Goal: Transaction & Acquisition: Book appointment/travel/reservation

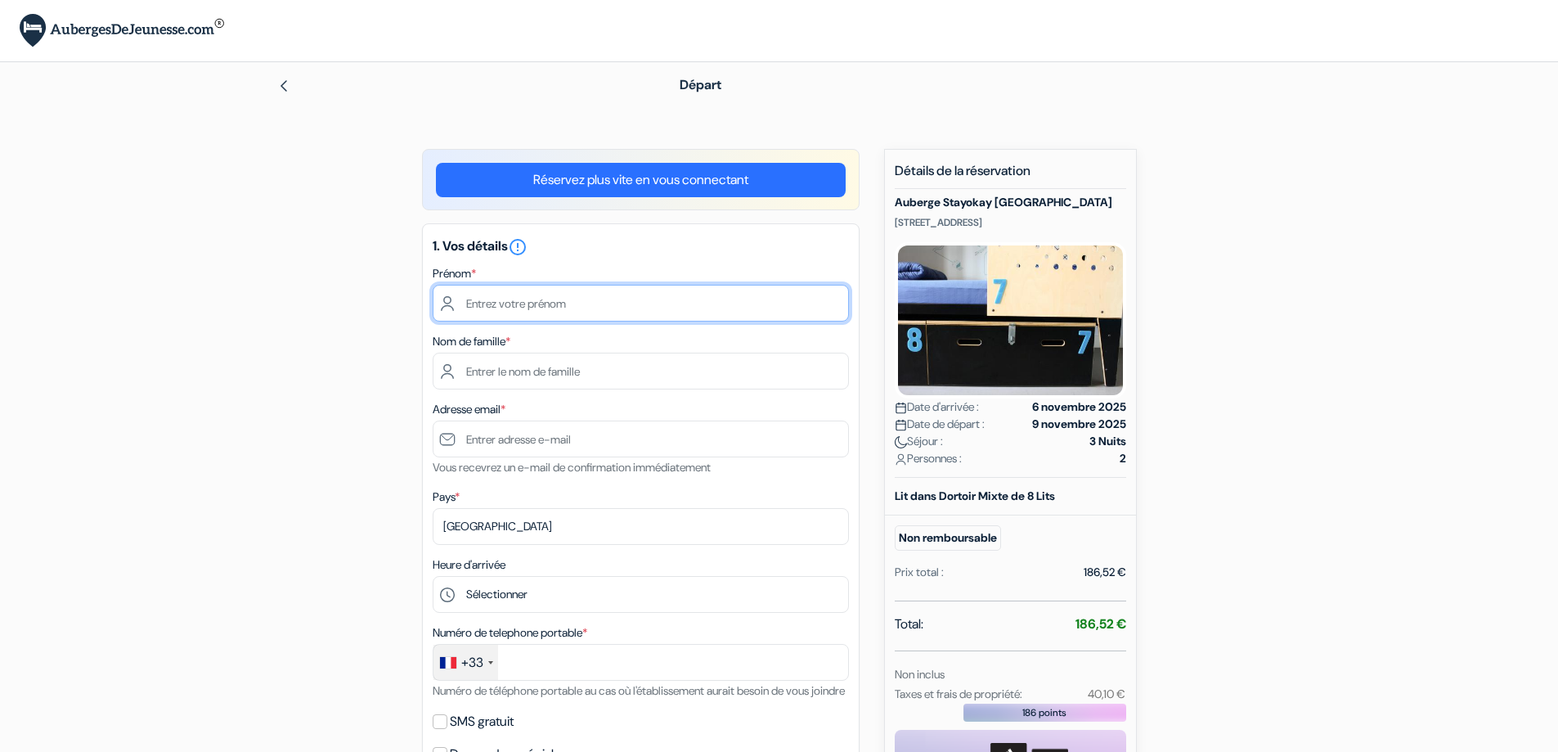
click at [537, 305] on input "text" at bounding box center [641, 303] width 416 height 37
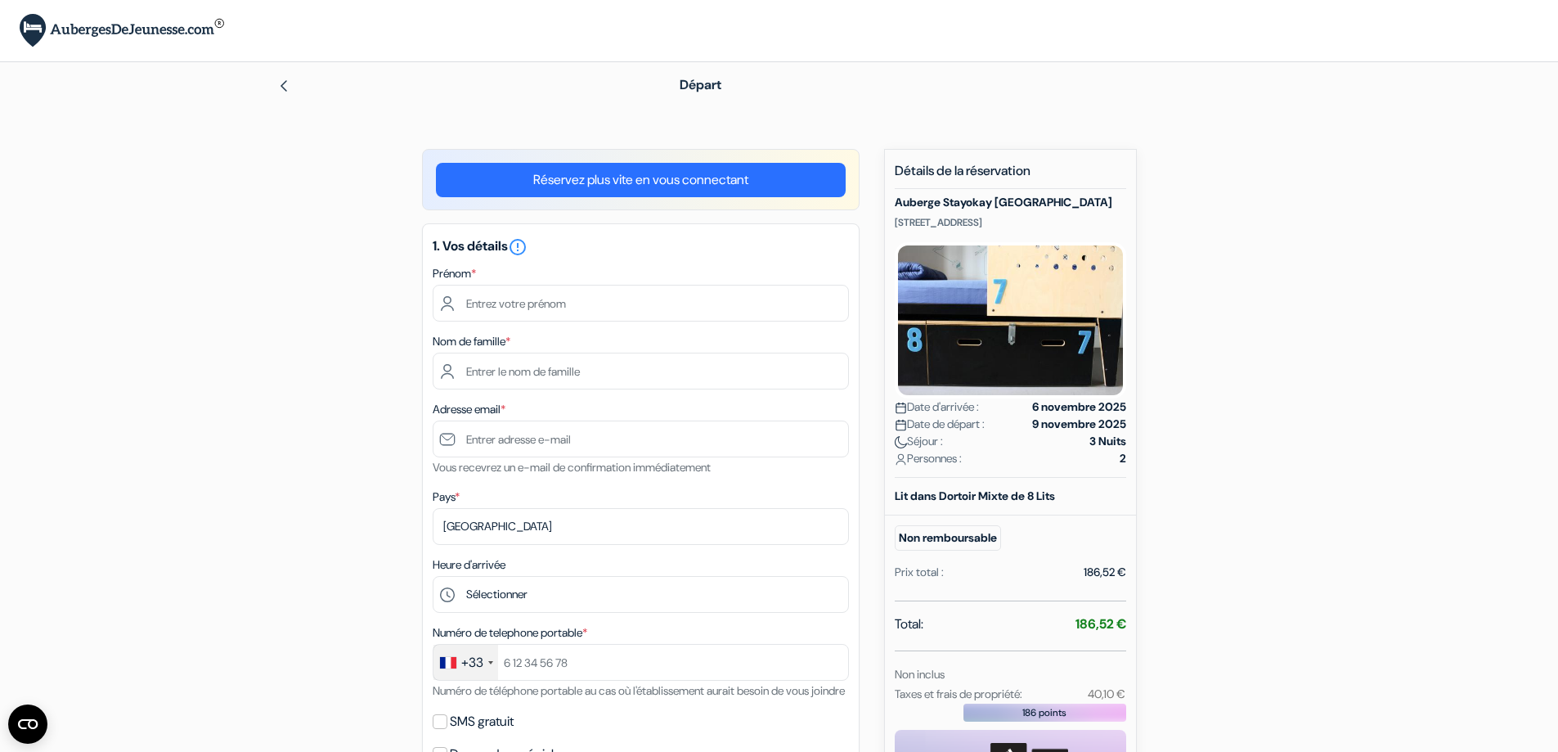
click at [294, 286] on div "add_box Auberge Stayokay Amsterdam Oost Timorplein 21, Amsterdam, Pays Bas Déta…" at bounding box center [780, 733] width 1080 height 1168
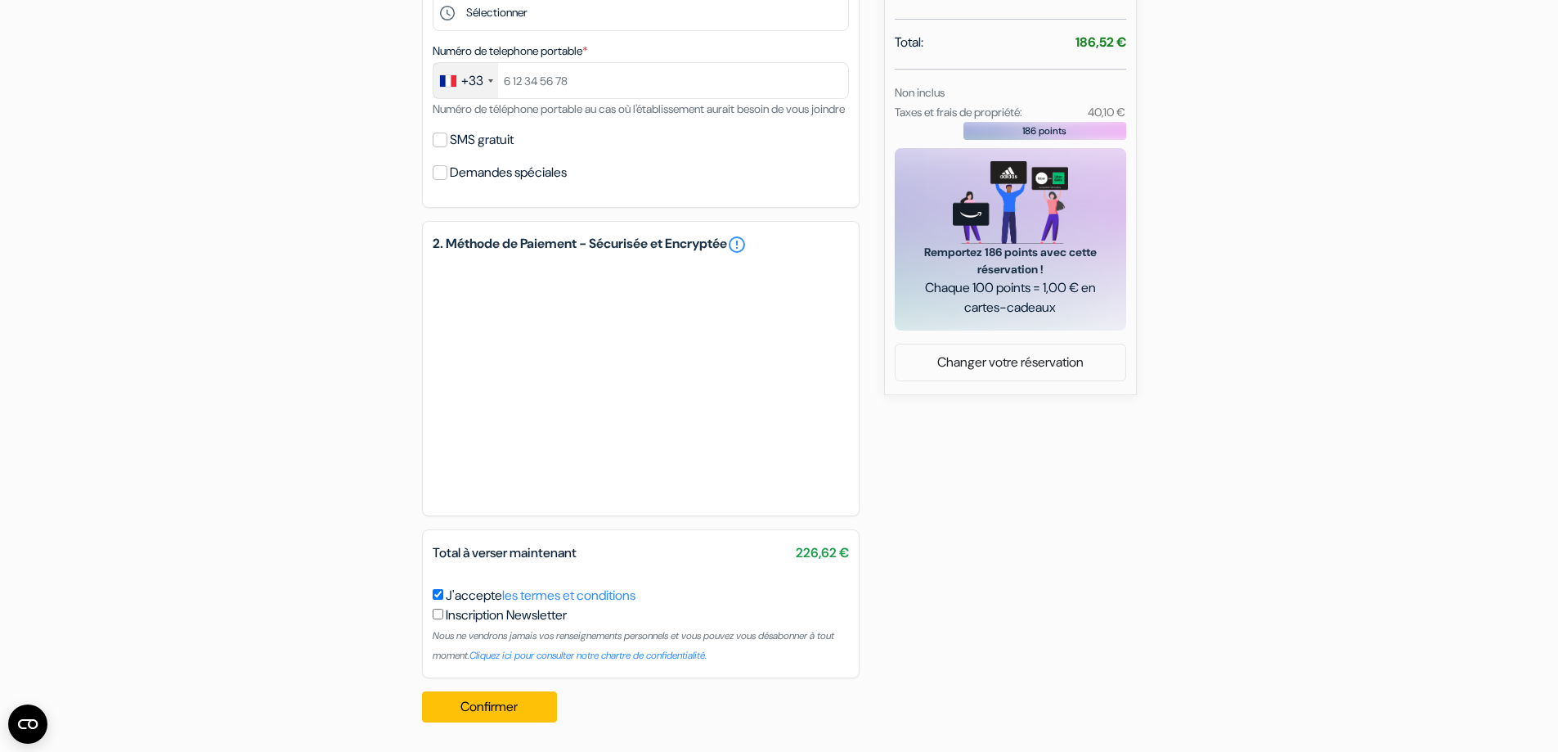
scroll to position [601, 0]
drag, startPoint x: 757, startPoint y: 542, endPoint x: 892, endPoint y: 546, distance: 134.2
click at [864, 556] on div "add_box Auberge Stayokay Amsterdam Oost Timorplein 21, Amsterdam, Pays Bas Déta…" at bounding box center [780, 151] width 1080 height 1168
click at [977, 538] on div "add_box Auberge Stayokay Amsterdam Oost Timorplein 21, Amsterdam, Pays Bas Déta…" at bounding box center [780, 151] width 1080 height 1168
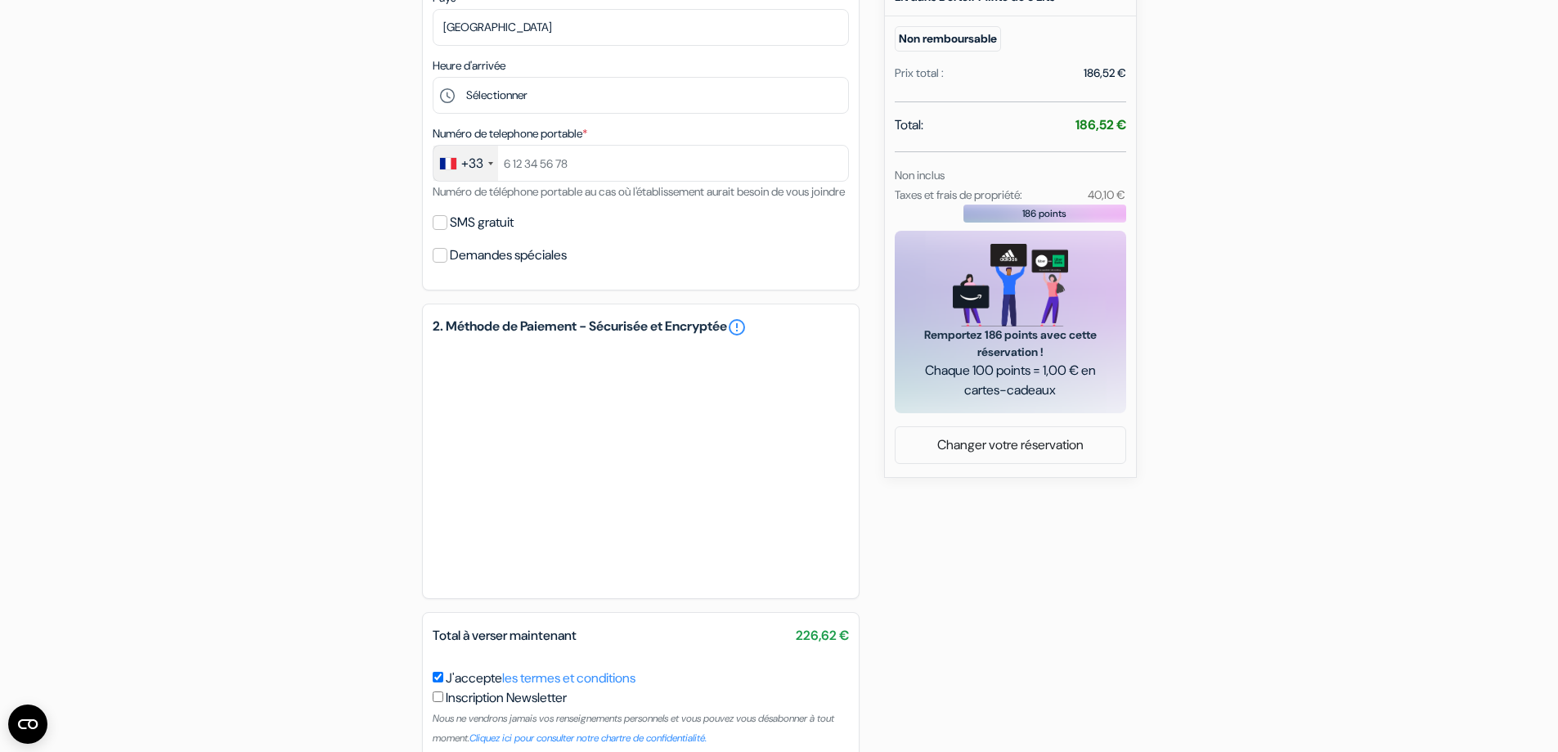
scroll to position [356, 0]
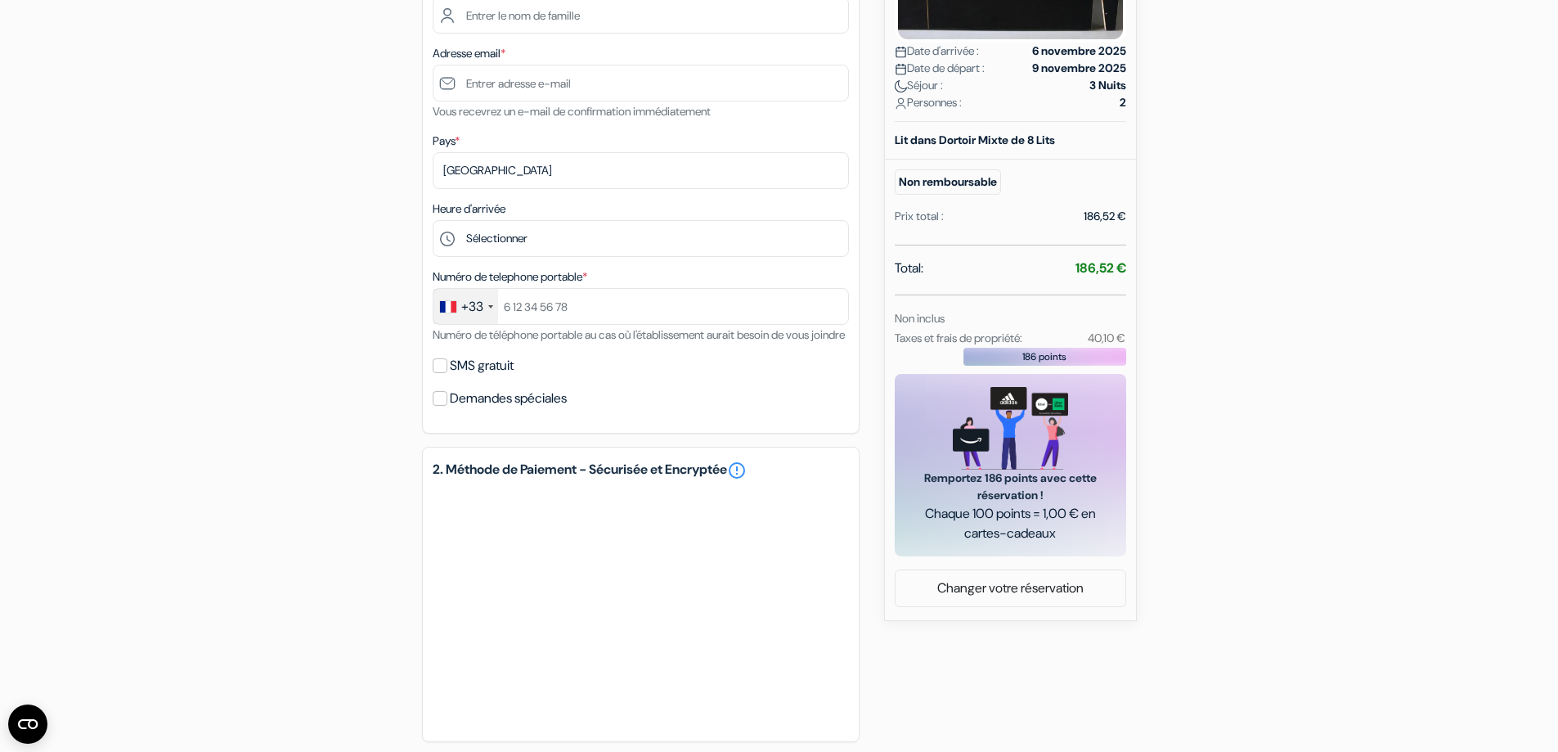
drag, startPoint x: 1089, startPoint y: 337, endPoint x: 1127, endPoint y: 336, distance: 38.5
click at [1127, 336] on div "40,10 €" at bounding box center [1093, 338] width 83 height 20
click at [1173, 329] on div "add_box Auberge Stayokay Amsterdam Oost Timorplein 21, Amsterdam, Pays Bas Déta…" at bounding box center [780, 377] width 1080 height 1168
drag, startPoint x: 1085, startPoint y: 337, endPoint x: 1171, endPoint y: 339, distance: 85.9
click at [1162, 339] on div "add_box Auberge Stayokay Amsterdam Oost Timorplein 21, Amsterdam, Pays Bas Déta…" at bounding box center [780, 377] width 1080 height 1168
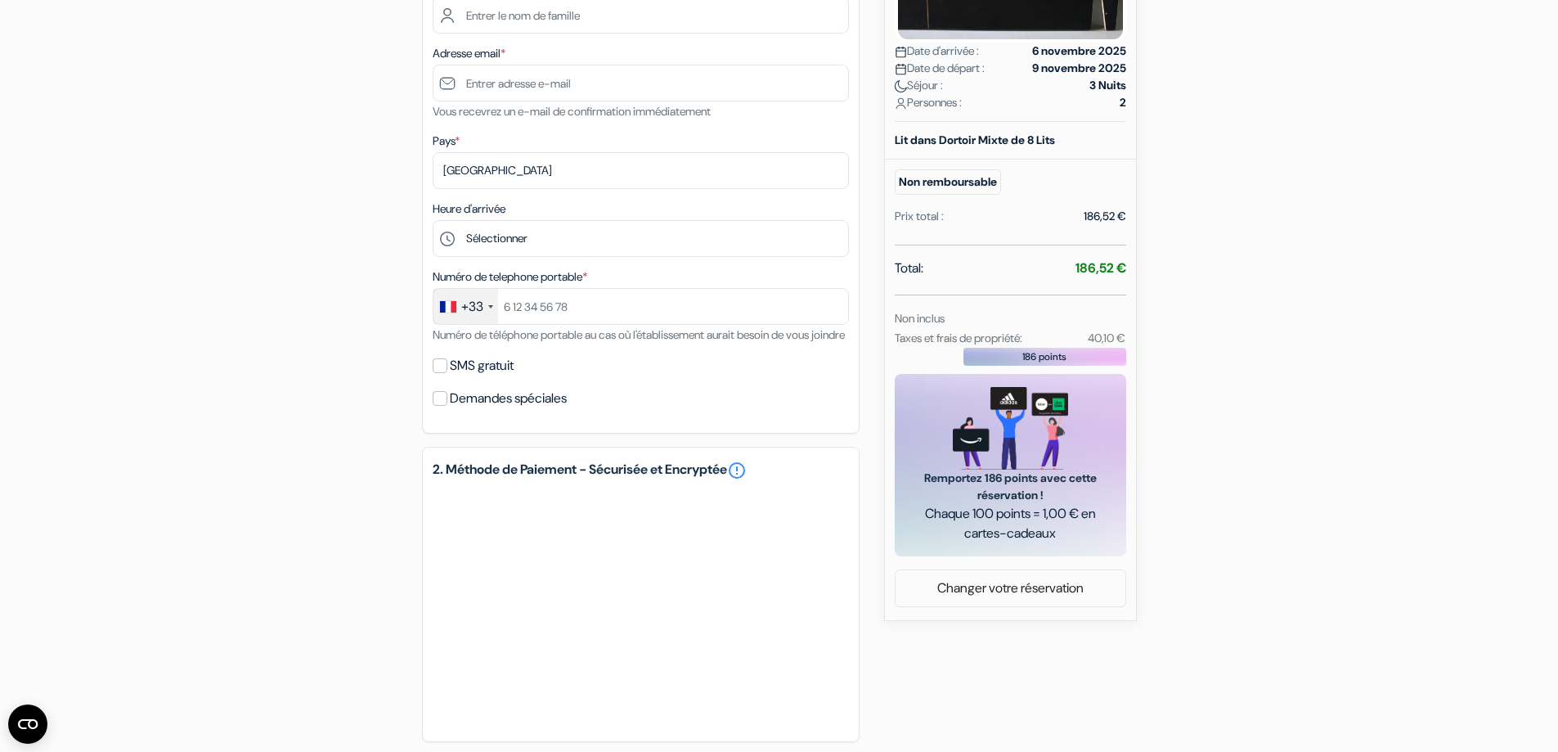
click at [1228, 328] on div "add_box Auberge Stayokay Amsterdam Oost Timorplein 21, Amsterdam, Pays Bas Déta…" at bounding box center [780, 377] width 1080 height 1168
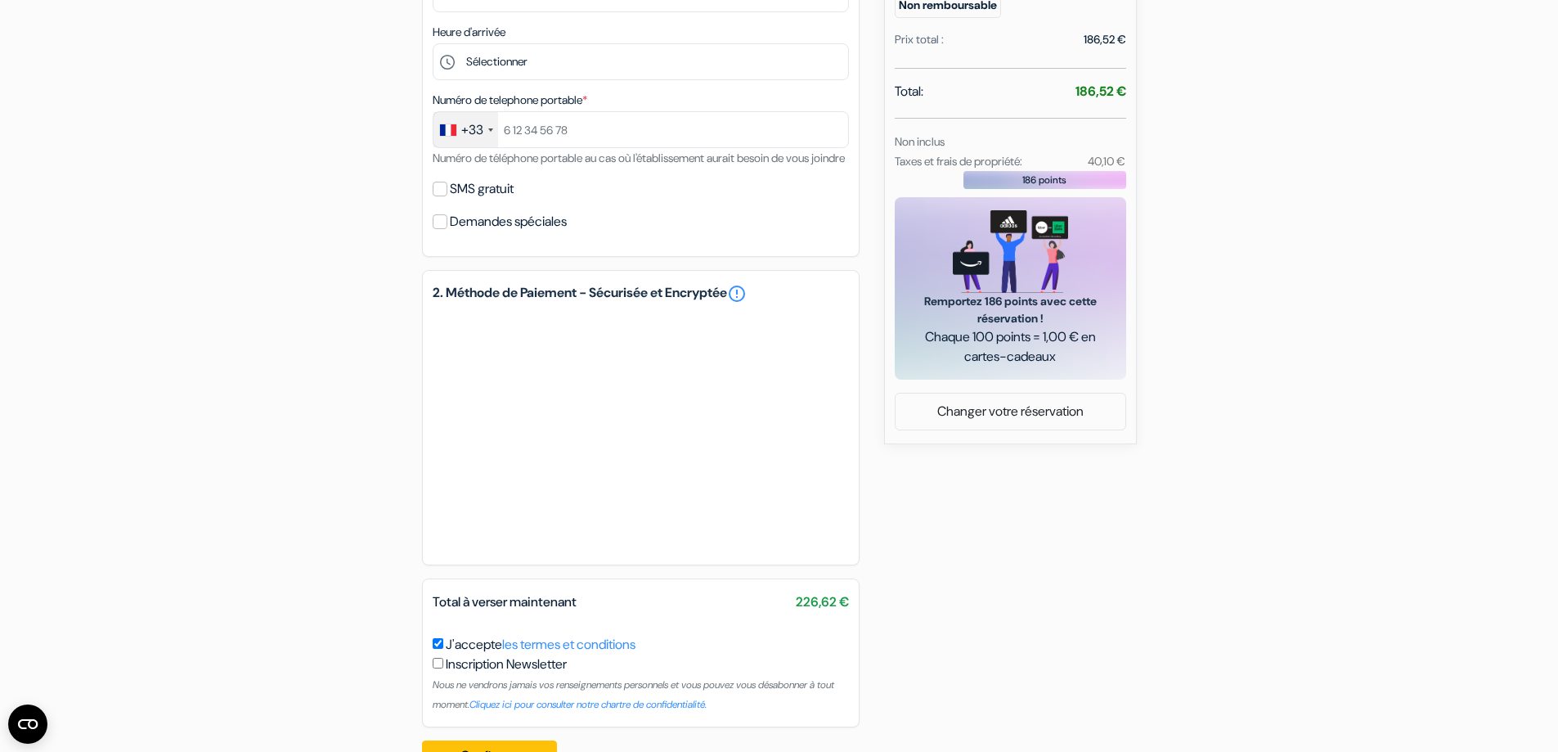
scroll to position [601, 0]
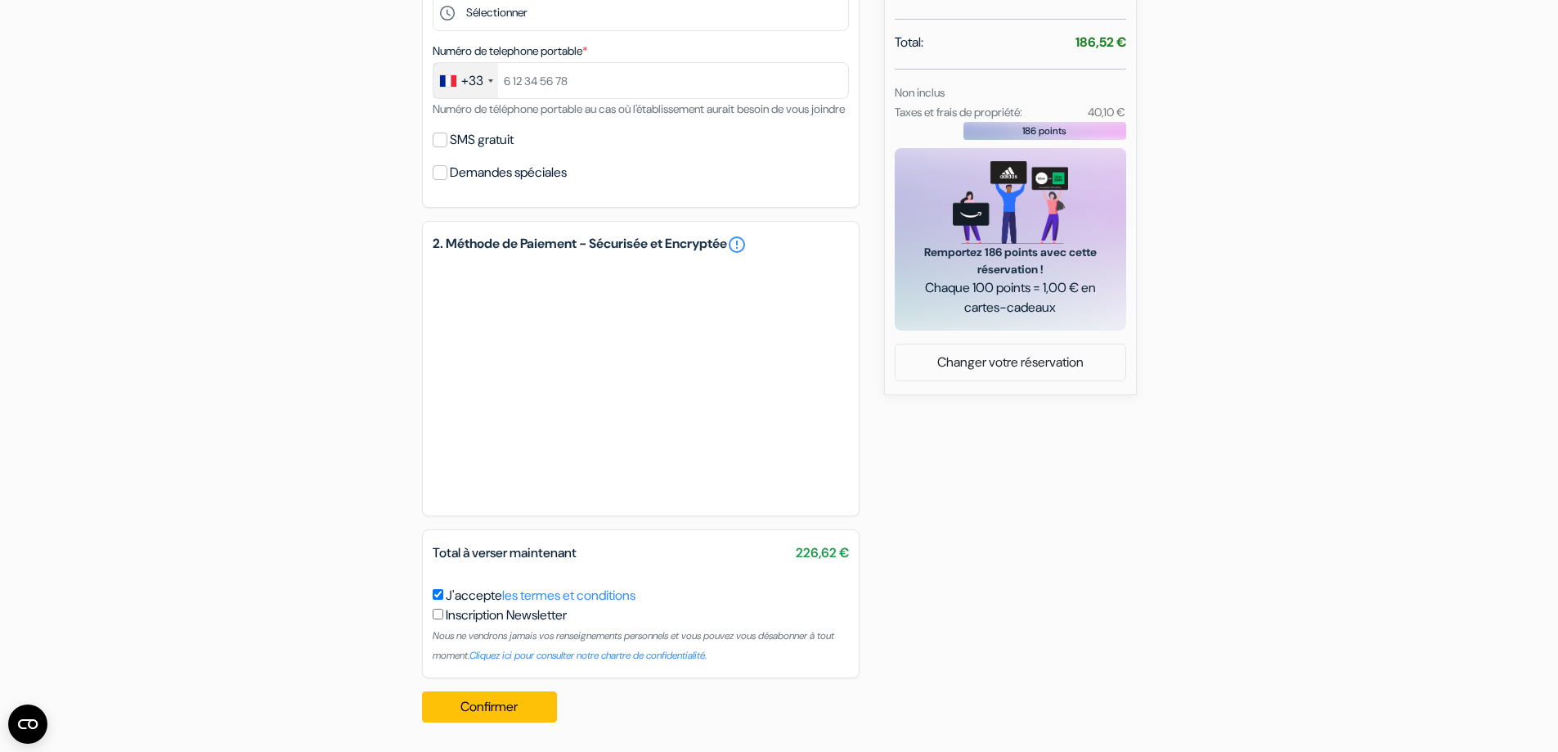
drag, startPoint x: 771, startPoint y: 553, endPoint x: 928, endPoint y: 546, distance: 156.4
click at [923, 546] on div "add_box Auberge Stayokay Amsterdam Oost Timorplein 21, Amsterdam, Pays Bas Déta…" at bounding box center [780, 151] width 1080 height 1168
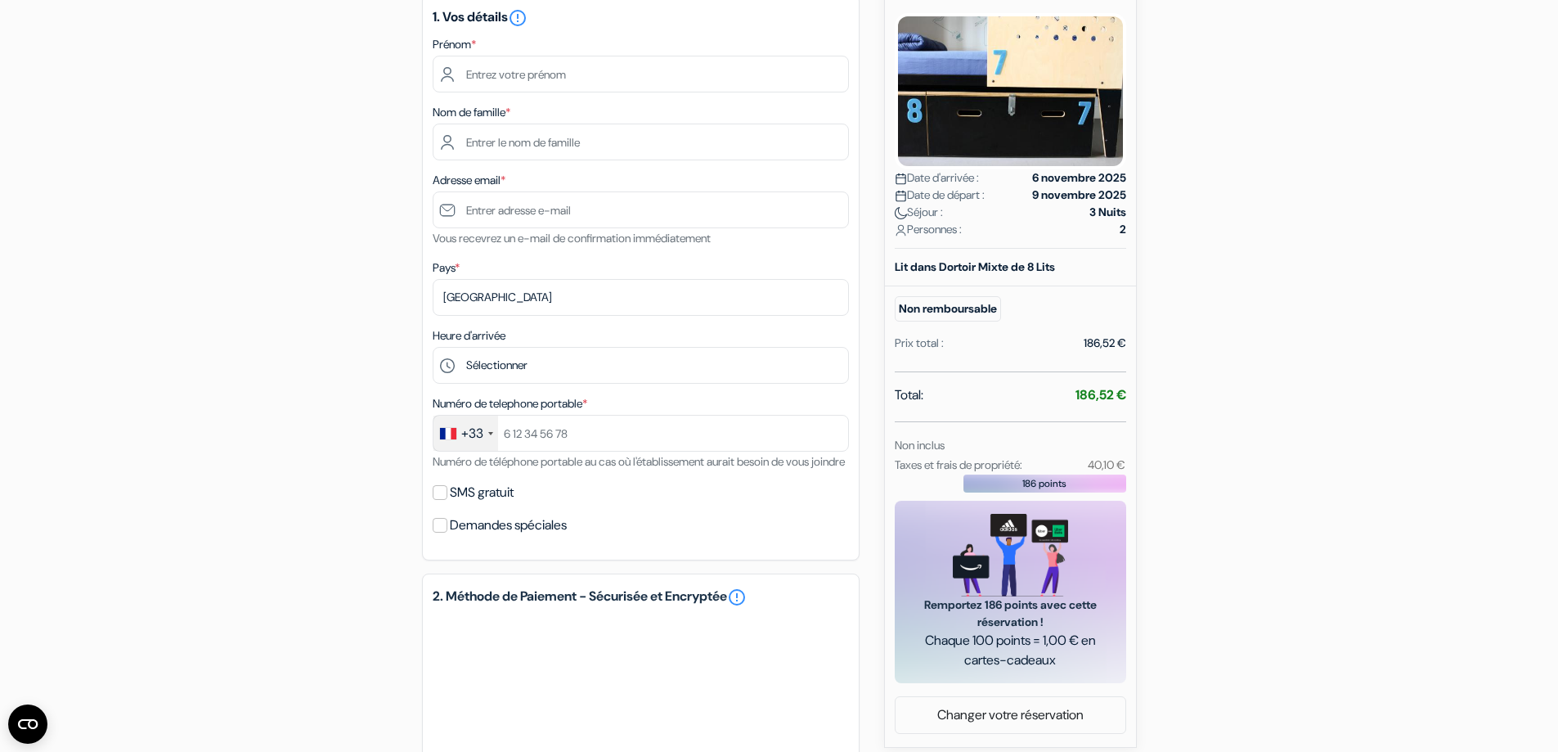
scroll to position [245, 0]
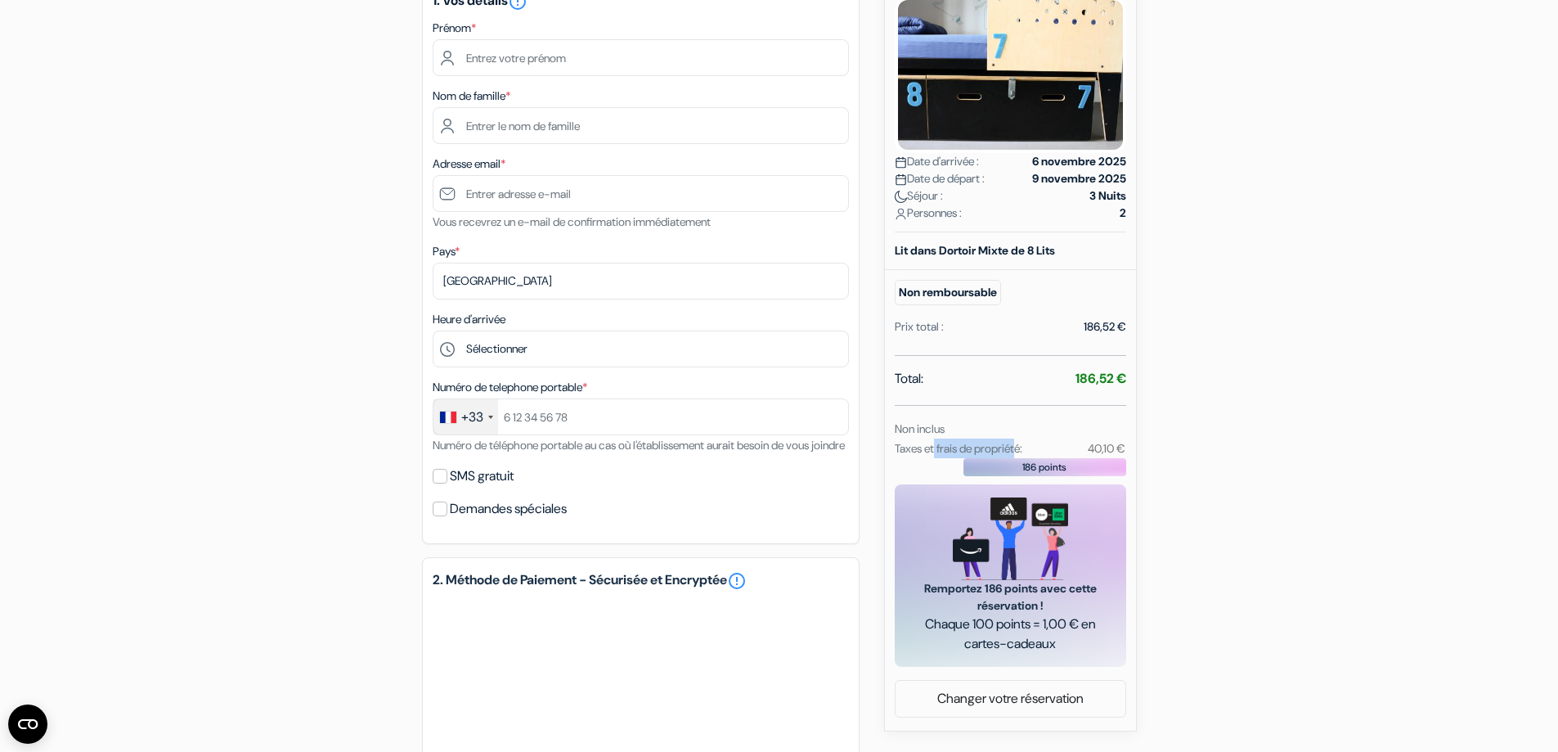
drag, startPoint x: 1029, startPoint y: 451, endPoint x: 936, endPoint y: 448, distance: 93.3
click at [936, 448] on small "Taxes et frais de propriété:" at bounding box center [959, 448] width 128 height 15
click at [1022, 449] on small "Taxes et frais de propriété:" at bounding box center [959, 448] width 128 height 15
drag, startPoint x: 1060, startPoint y: 371, endPoint x: 1143, endPoint y: 383, distance: 83.4
click at [1143, 383] on div "add_box Auberge Stayokay Amsterdam Oost Timorplein 21, Amsterdam, Pays Bas Déta…" at bounding box center [780, 487] width 1080 height 1168
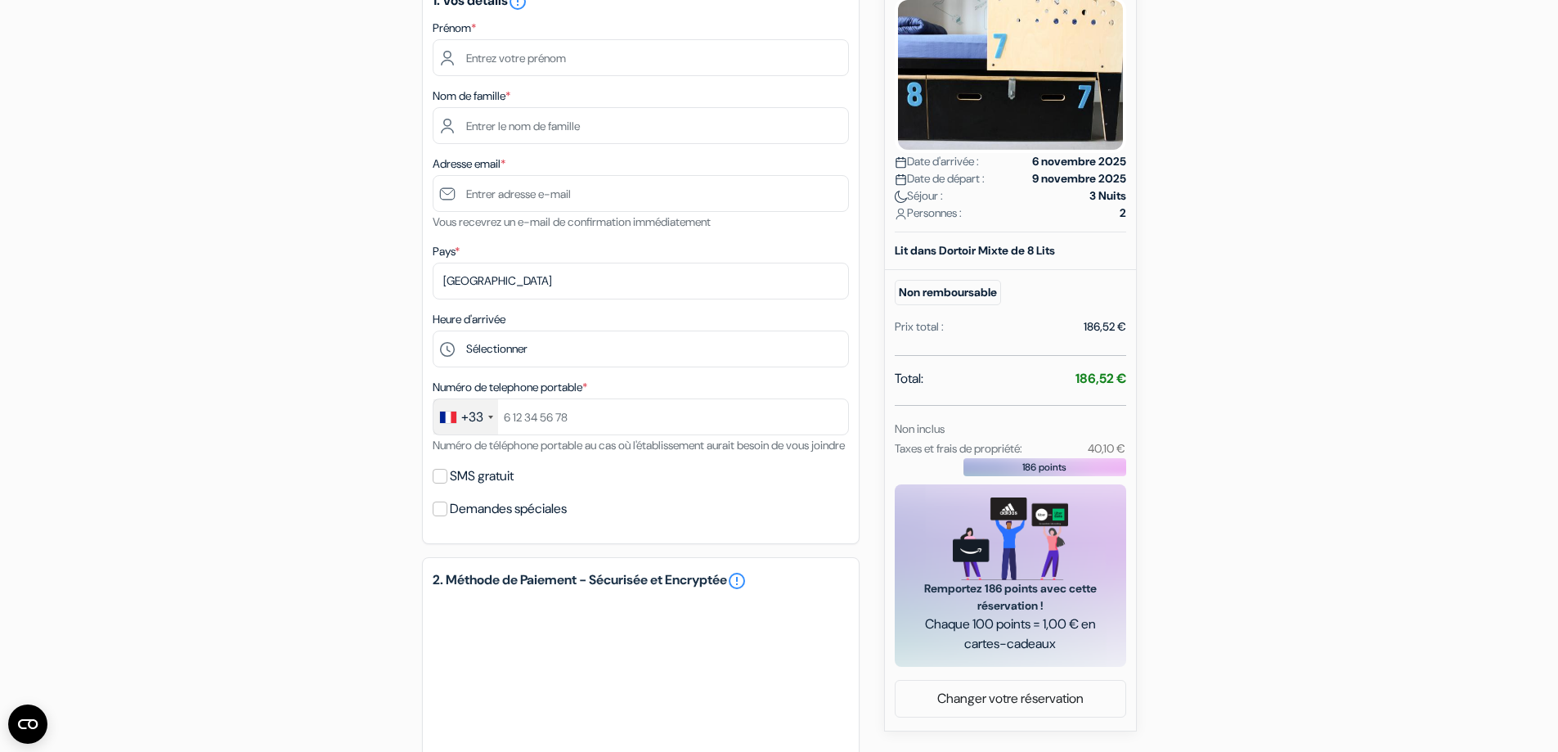
click at [1169, 366] on div "add_box Auberge Stayokay Amsterdam Oost Timorplein 21, Amsterdam, Pays Bas Déta…" at bounding box center [780, 487] width 1080 height 1168
drag, startPoint x: 1088, startPoint y: 372, endPoint x: 1133, endPoint y: 380, distance: 45.6
click at [1133, 380] on div "Nouvelle Réservation Détails de la réservation Auberge Stayokay Amsterdam Oost …" at bounding box center [1010, 317] width 253 height 828
click at [1121, 405] on hr at bounding box center [1010, 405] width 231 height 1
drag, startPoint x: 1080, startPoint y: 438, endPoint x: 1138, endPoint y: 439, distance: 57.3
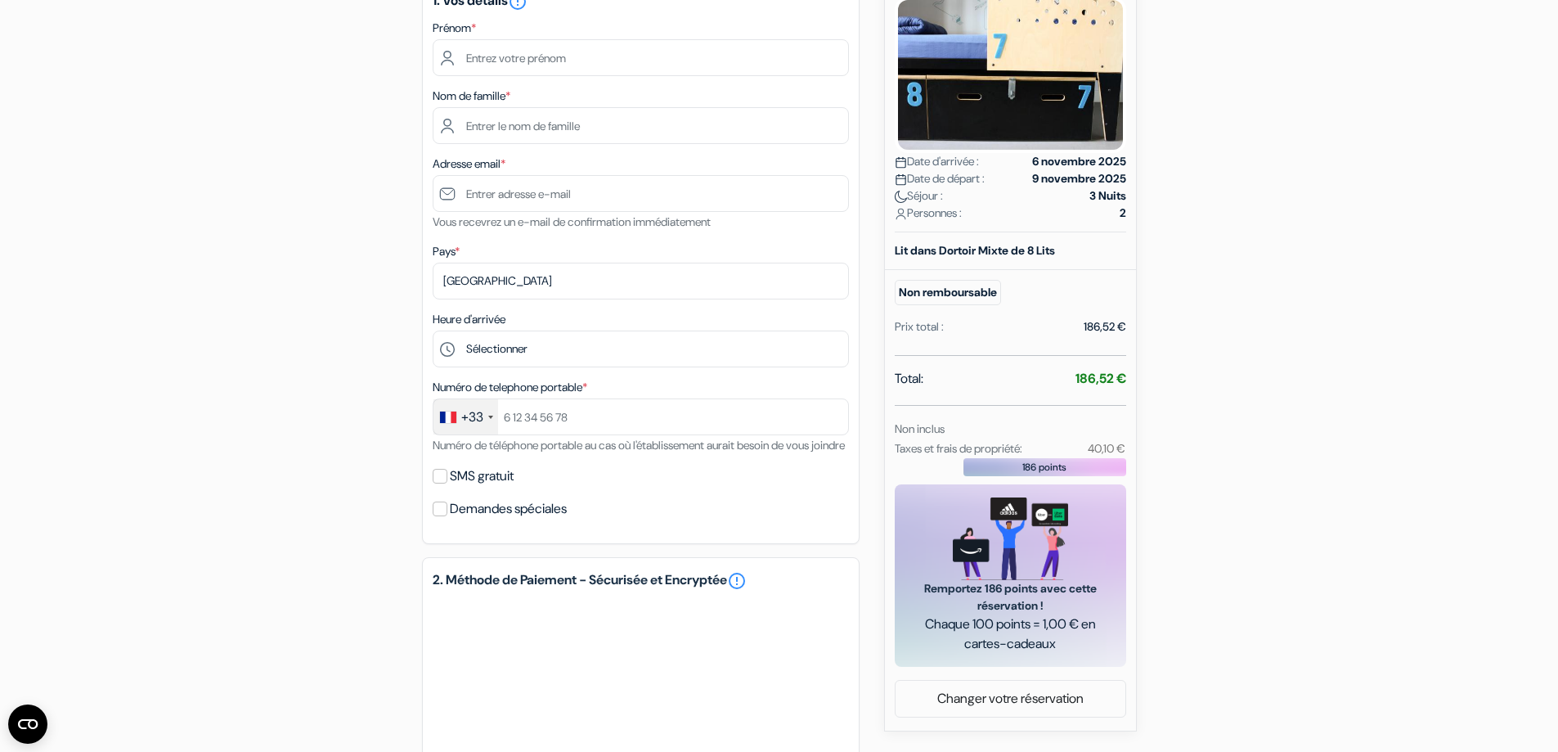
click at [1138, 439] on div "add_box Auberge Stayokay Amsterdam Oost Timorplein 21, Amsterdam, Pays Bas Déta…" at bounding box center [780, 487] width 1080 height 1168
click at [1209, 429] on div "add_box Auberge Stayokay Amsterdam Oost Timorplein 21, Amsterdam, Pays Bas Déta…" at bounding box center [780, 487] width 1080 height 1168
drag, startPoint x: 1071, startPoint y: 447, endPoint x: 1143, endPoint y: 440, distance: 72.4
click at [1089, 446] on div "40,10 €" at bounding box center [1093, 448] width 83 height 20
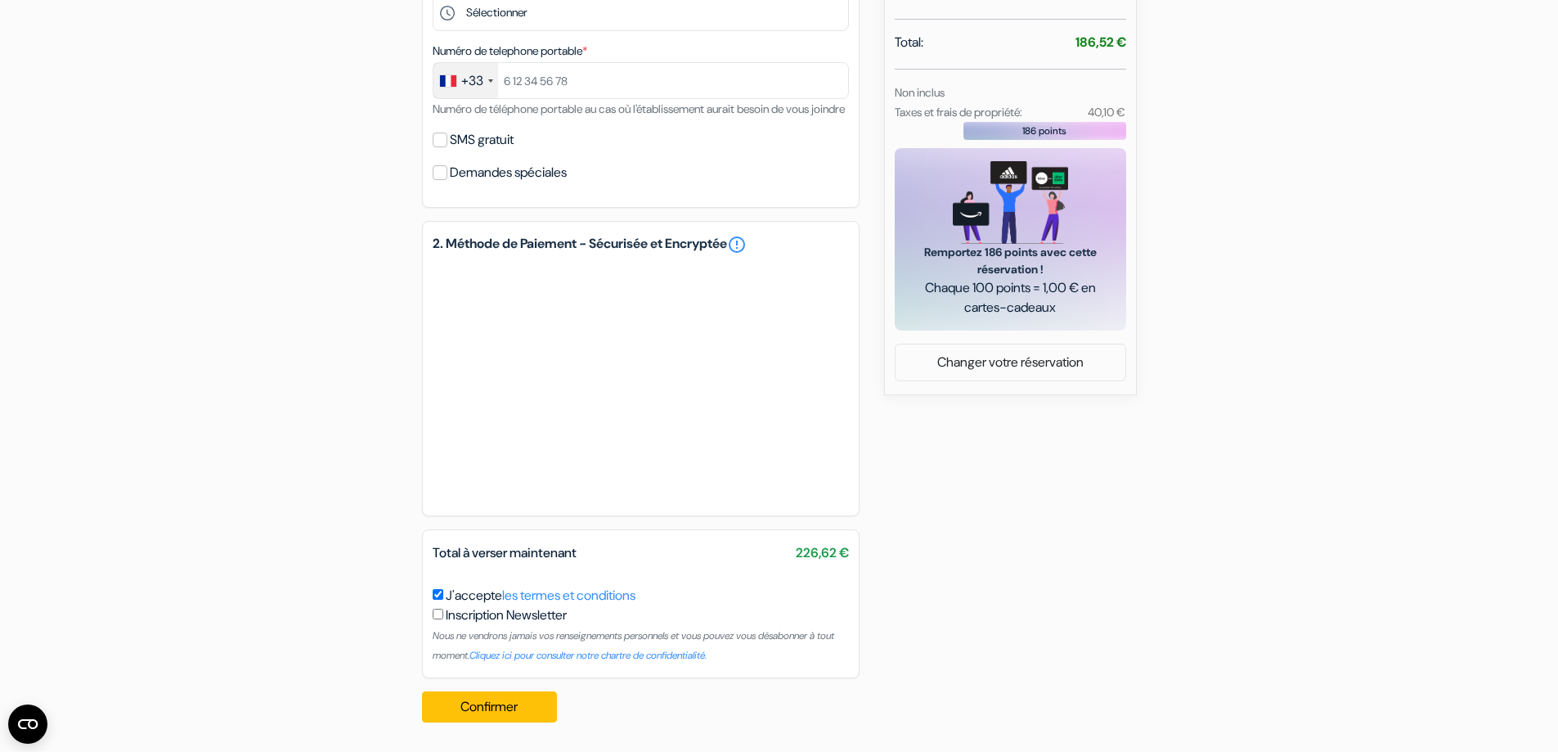
scroll to position [601, 0]
click at [353, 483] on div "add_box Auberge Stayokay Amsterdam Oost Timorplein 21, Amsterdam, Pays Bas Déta…" at bounding box center [780, 151] width 1080 height 1168
click at [341, 361] on div "add_box Auberge Stayokay Amsterdam Oost Timorplein 21, Amsterdam, Pays Bas Déta…" at bounding box center [780, 151] width 1080 height 1168
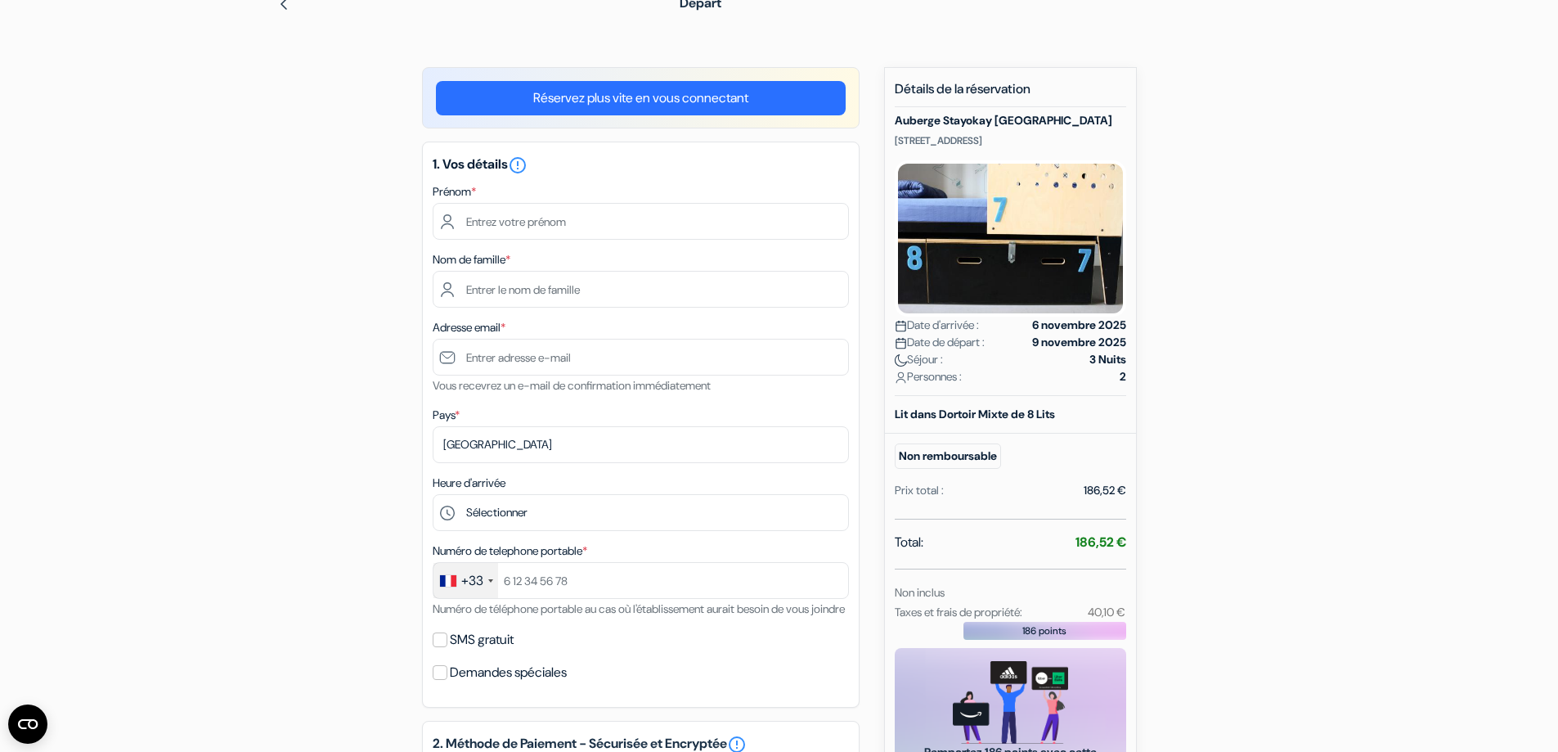
scroll to position [0, 0]
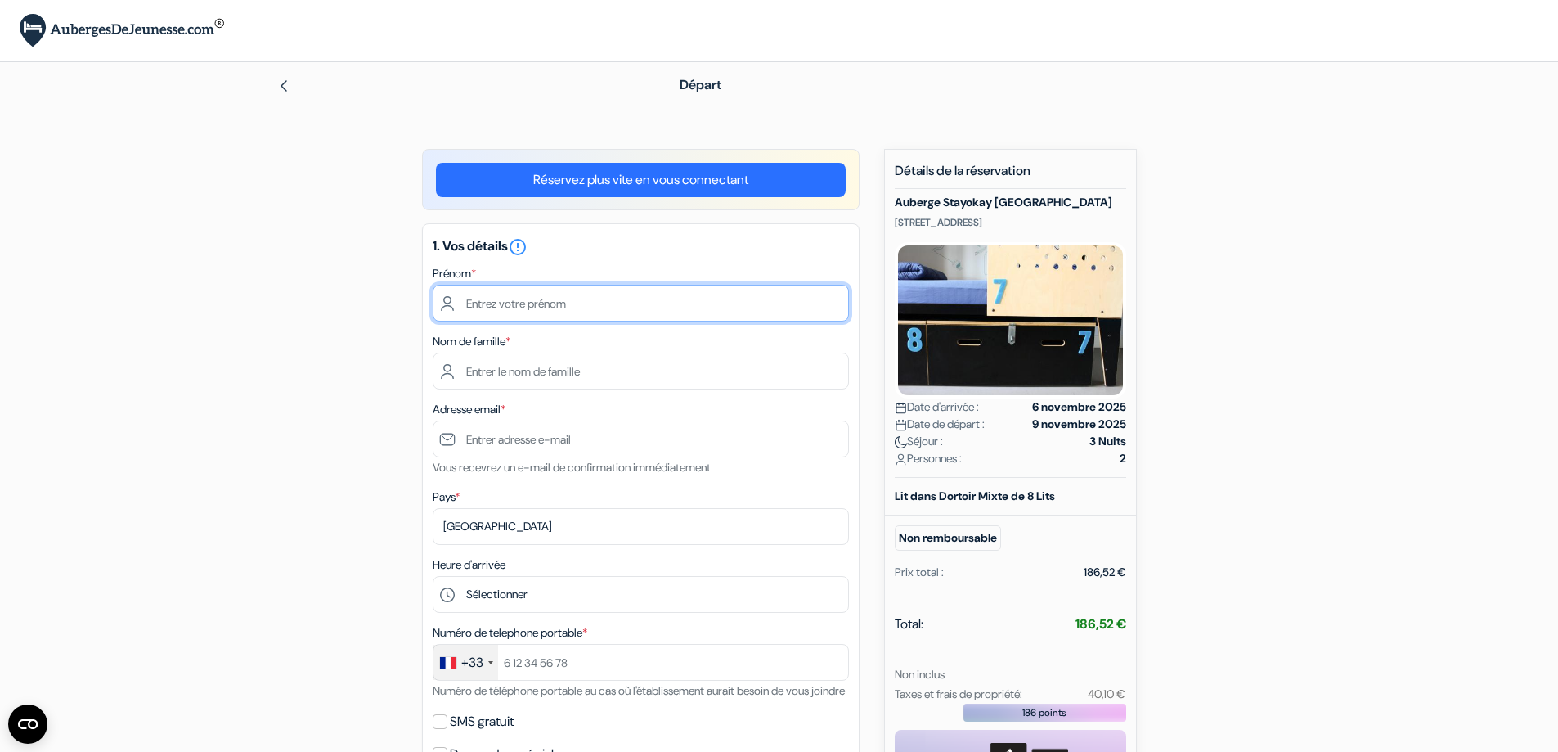
click at [532, 320] on input "text" at bounding box center [641, 303] width 416 height 37
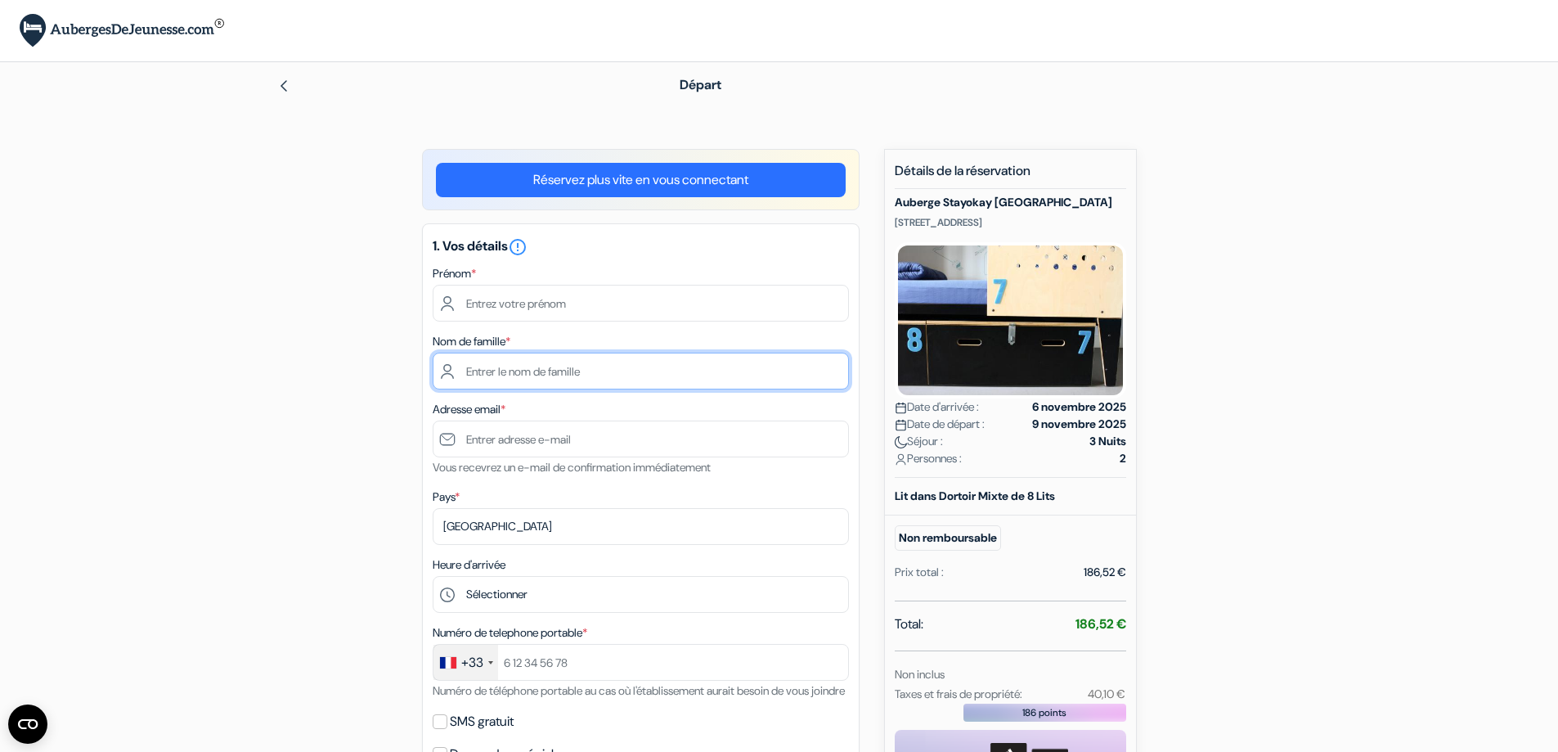
click at [500, 374] on input "text" at bounding box center [641, 371] width 416 height 37
click at [336, 425] on div "add_box Auberge Stayokay Amsterdam Oost Timorplein 21, Amsterdam, Pays Bas Déta…" at bounding box center [780, 733] width 1080 height 1168
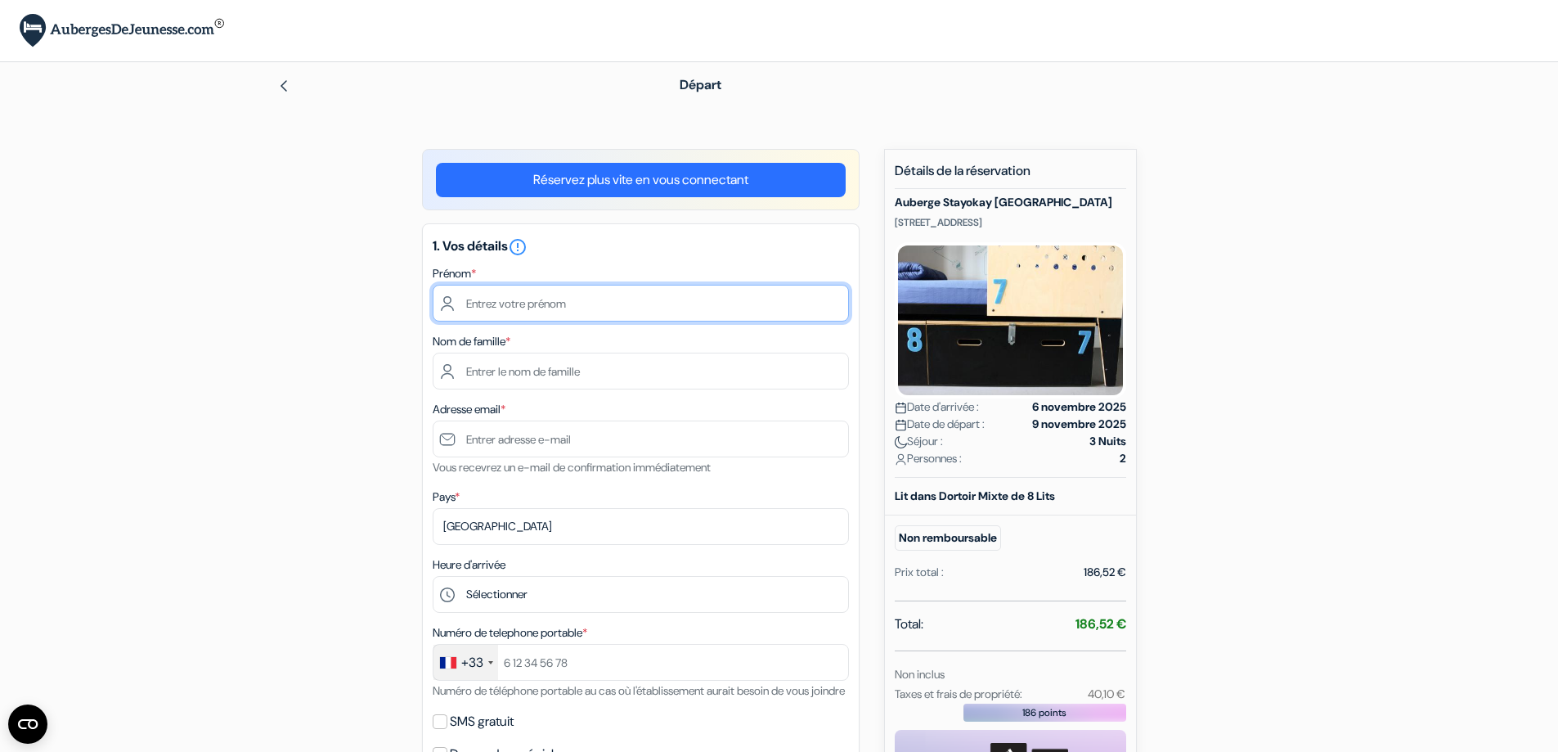
click at [563, 302] on input "text" at bounding box center [641, 303] width 416 height 37
type input "Alexis"
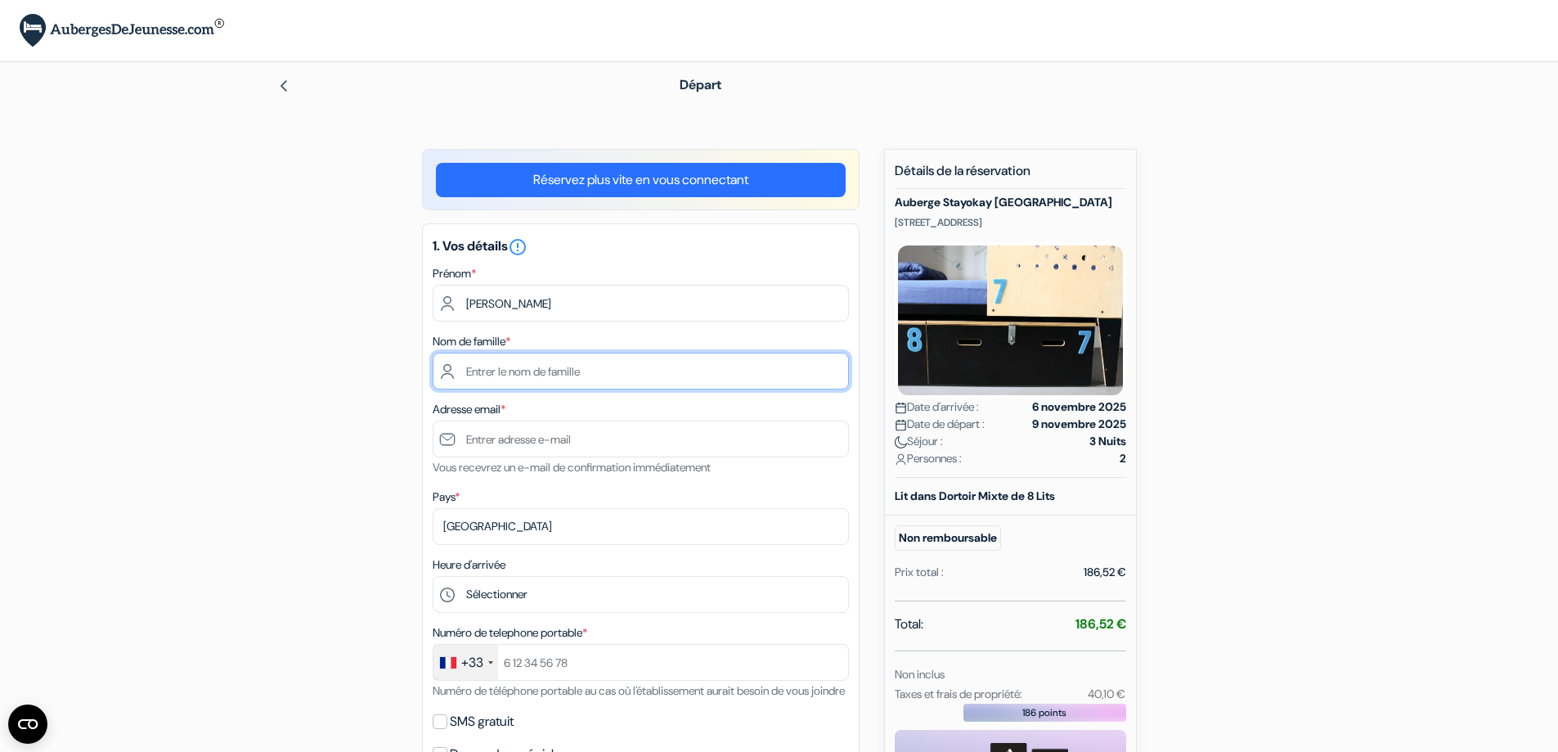
type input "Grandemange"
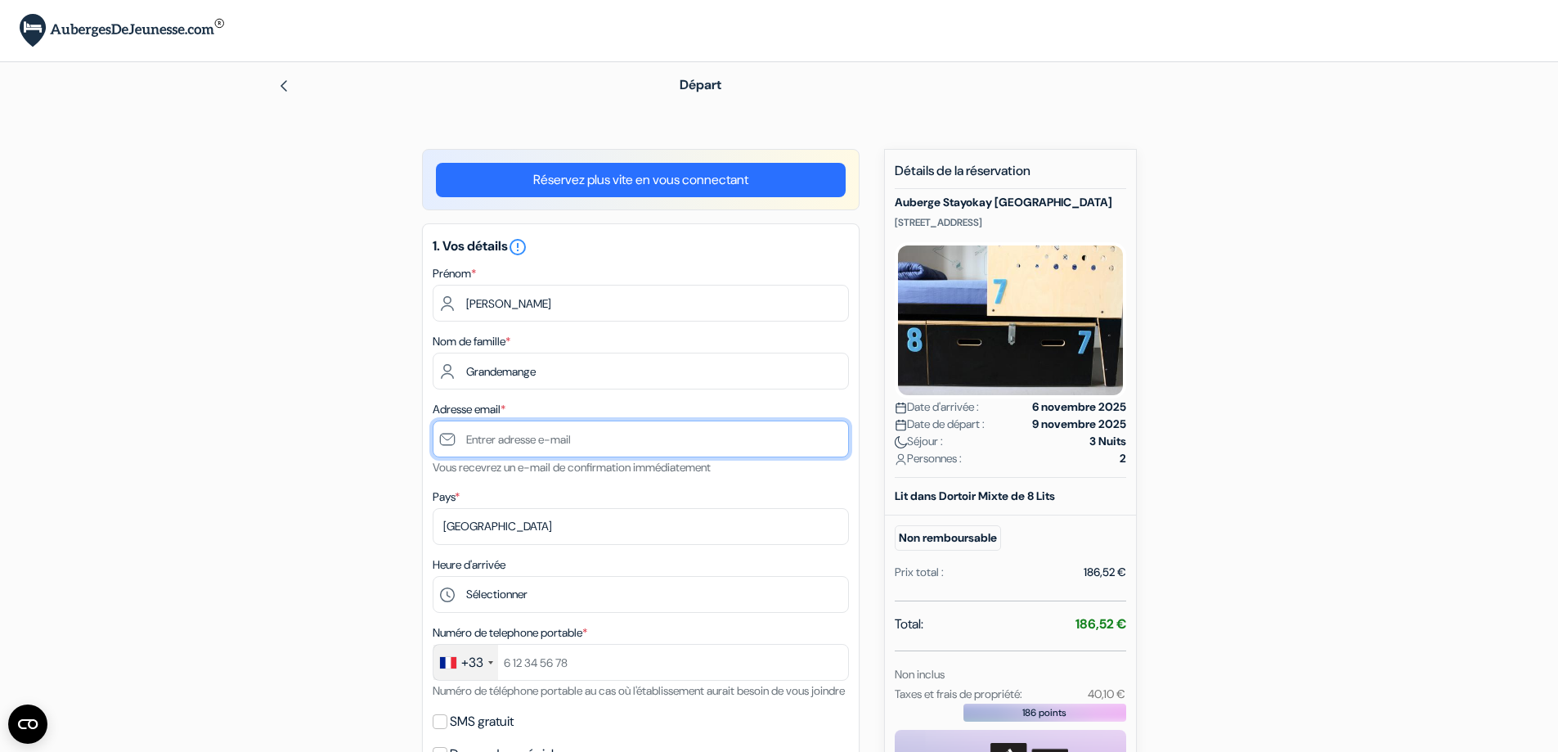
type input "[EMAIL_ADDRESS][DOMAIN_NAME]"
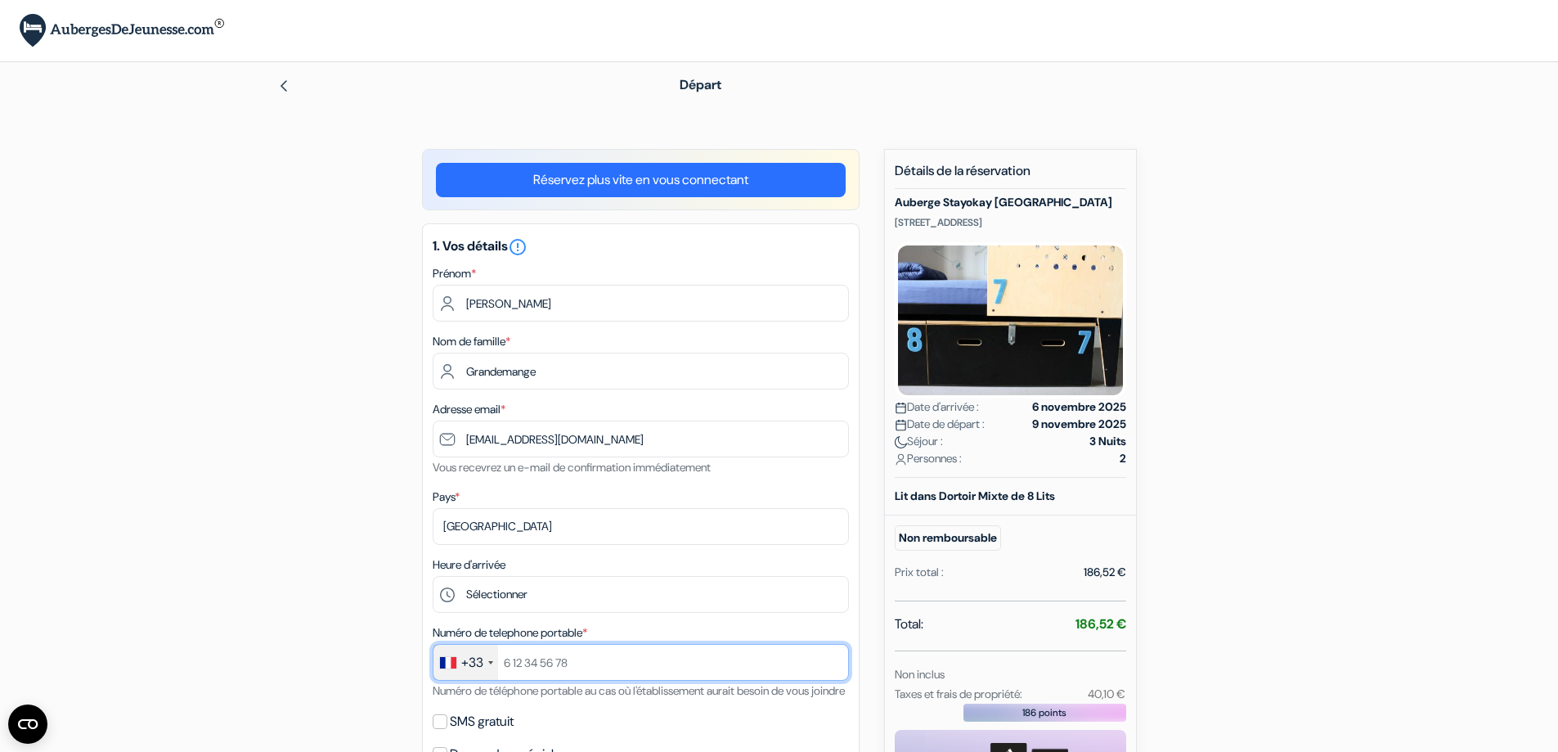
type input "+33644951433"
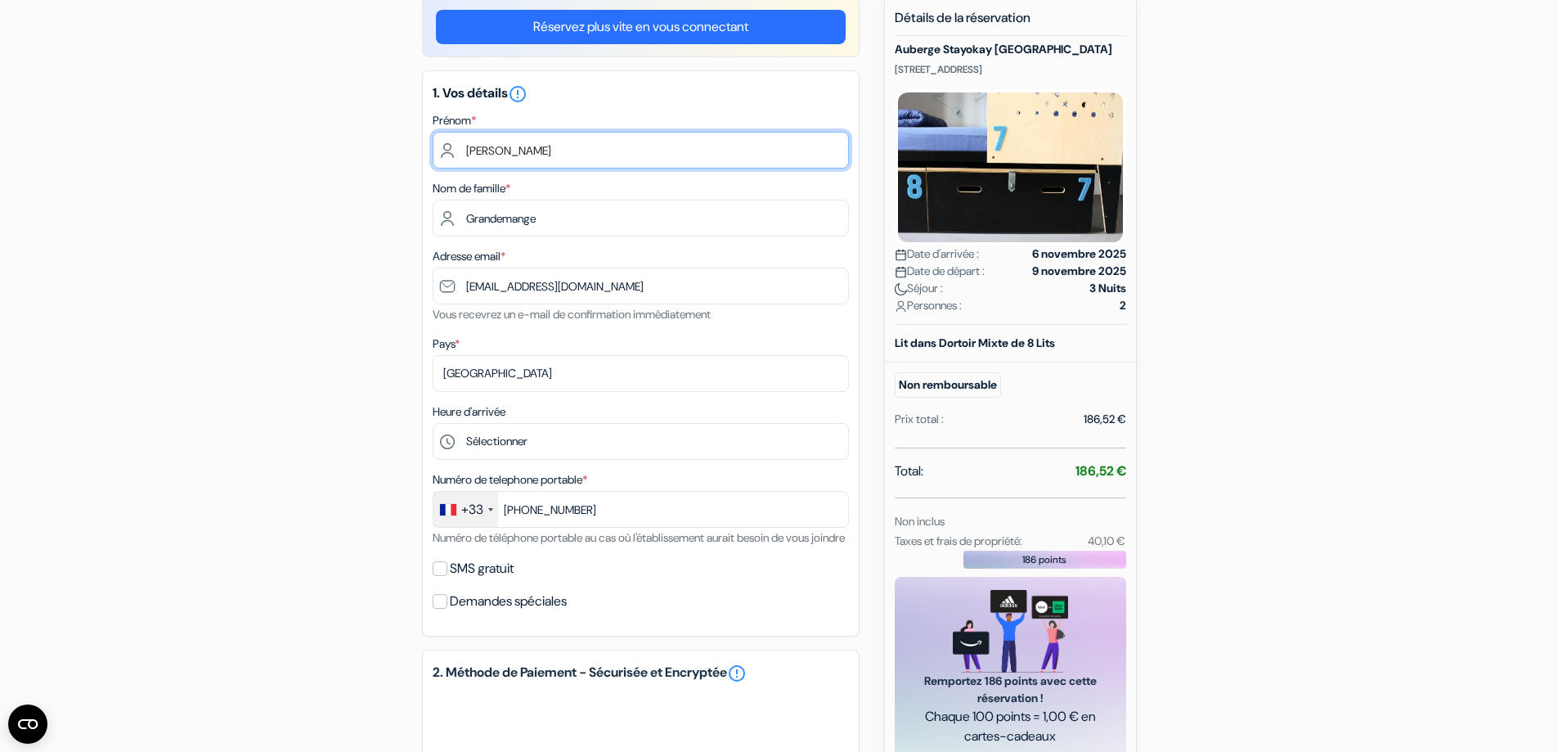
scroll to position [164, 0]
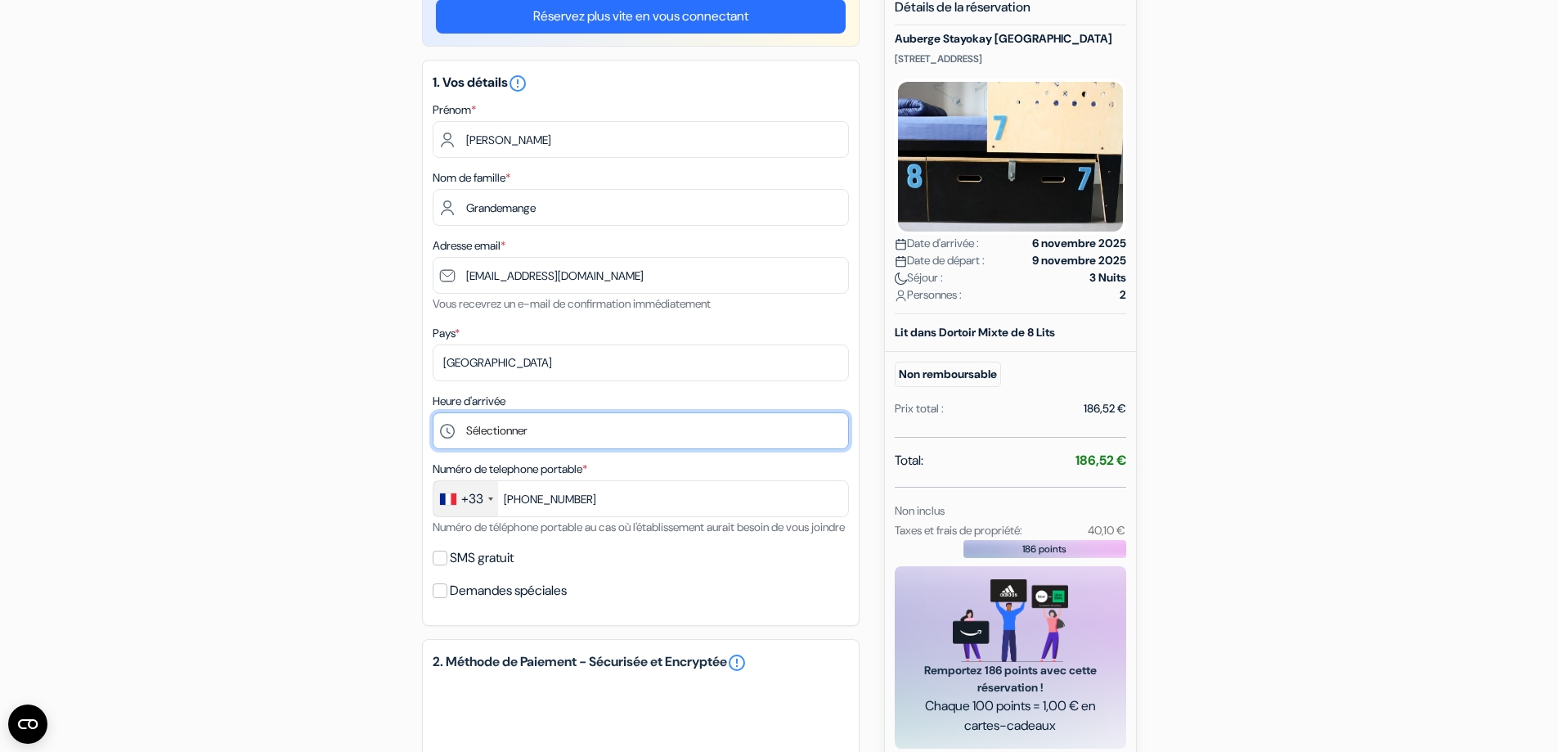
click at [519, 420] on select "Sélectionner 15:00 16:00 17:00 18:00 19:00 20:00 21:00 22:00 23:00 0:00" at bounding box center [641, 430] width 416 height 37
click at [520, 438] on select "Sélectionner 15:00 16:00 17:00 18:00 19:00 20:00 21:00 22:00 23:00 0:00" at bounding box center [641, 430] width 416 height 37
select select "19"
click at [433, 412] on select "Sélectionner 15:00 16:00 17:00 18:00 19:00 20:00 21:00 22:00 23:00 0:00" at bounding box center [641, 430] width 416 height 37
click at [369, 433] on div "add_box Auberge Stayokay Amsterdam Oost Timorplein 21, Amsterdam, Pays Bas Déta…" at bounding box center [780, 569] width 1080 height 1168
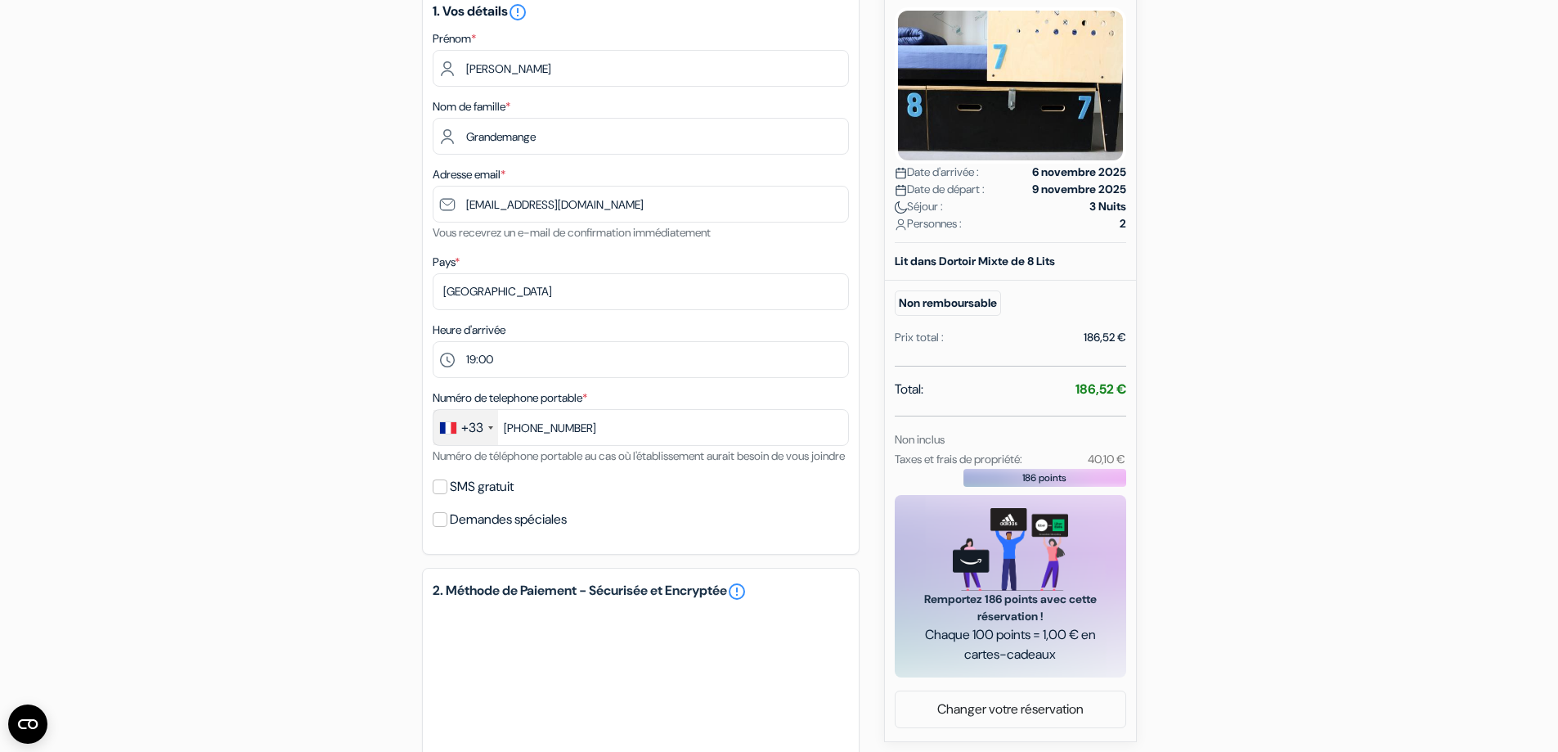
scroll to position [245, 0]
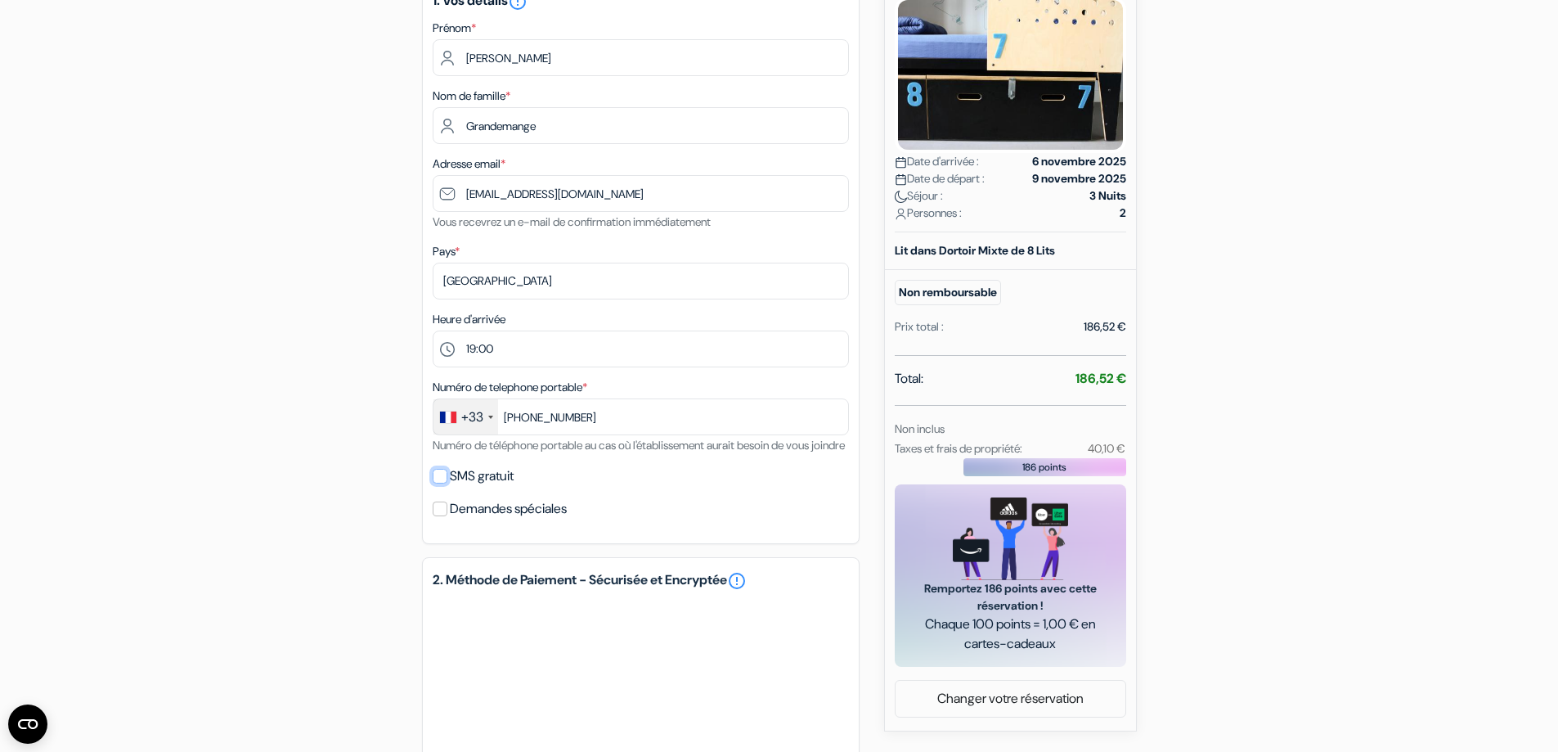
click at [438, 483] on input "SMS gratuit" at bounding box center [440, 476] width 15 height 15
checkbox input "true"
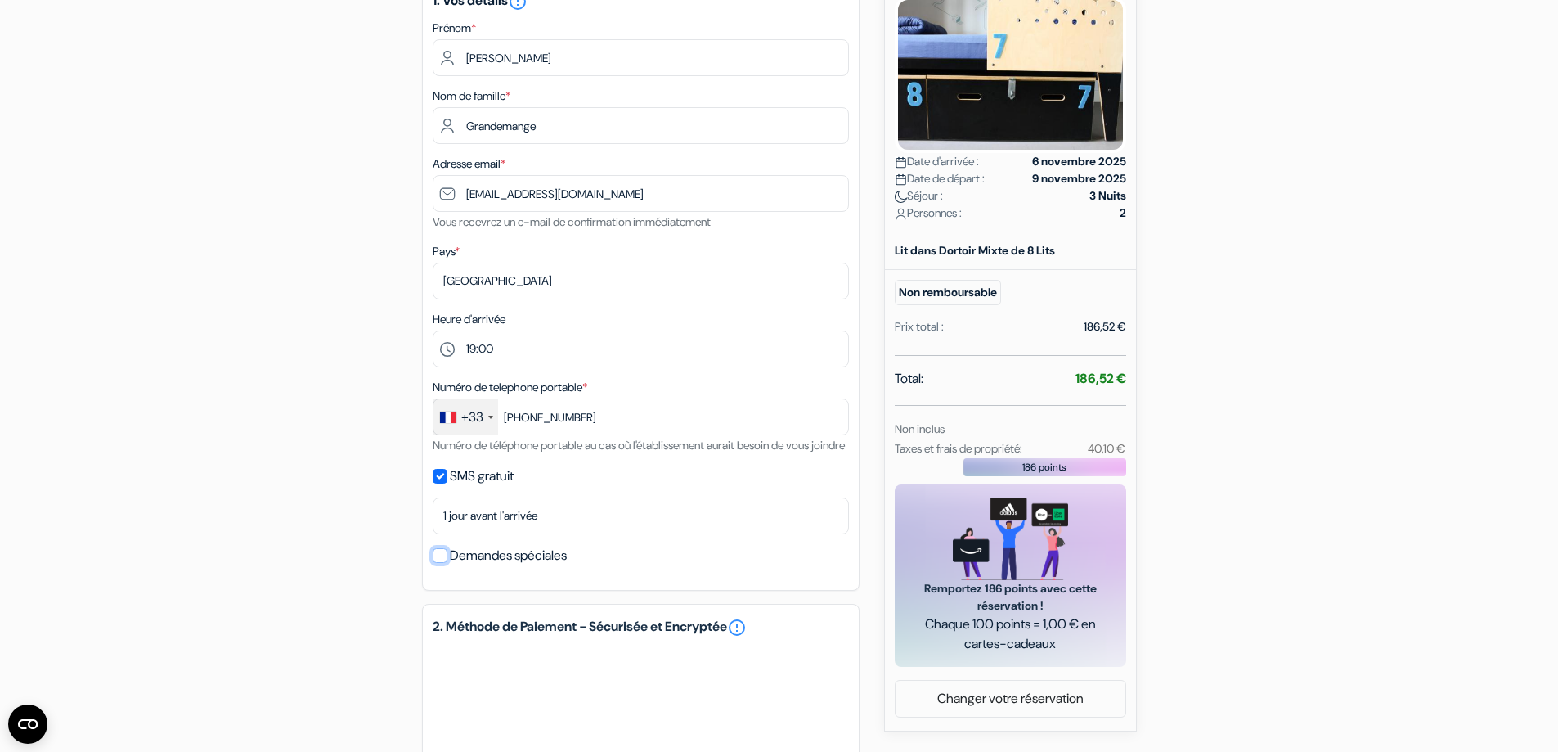
click at [443, 563] on input "Demandes spéciales" at bounding box center [440, 555] width 15 height 15
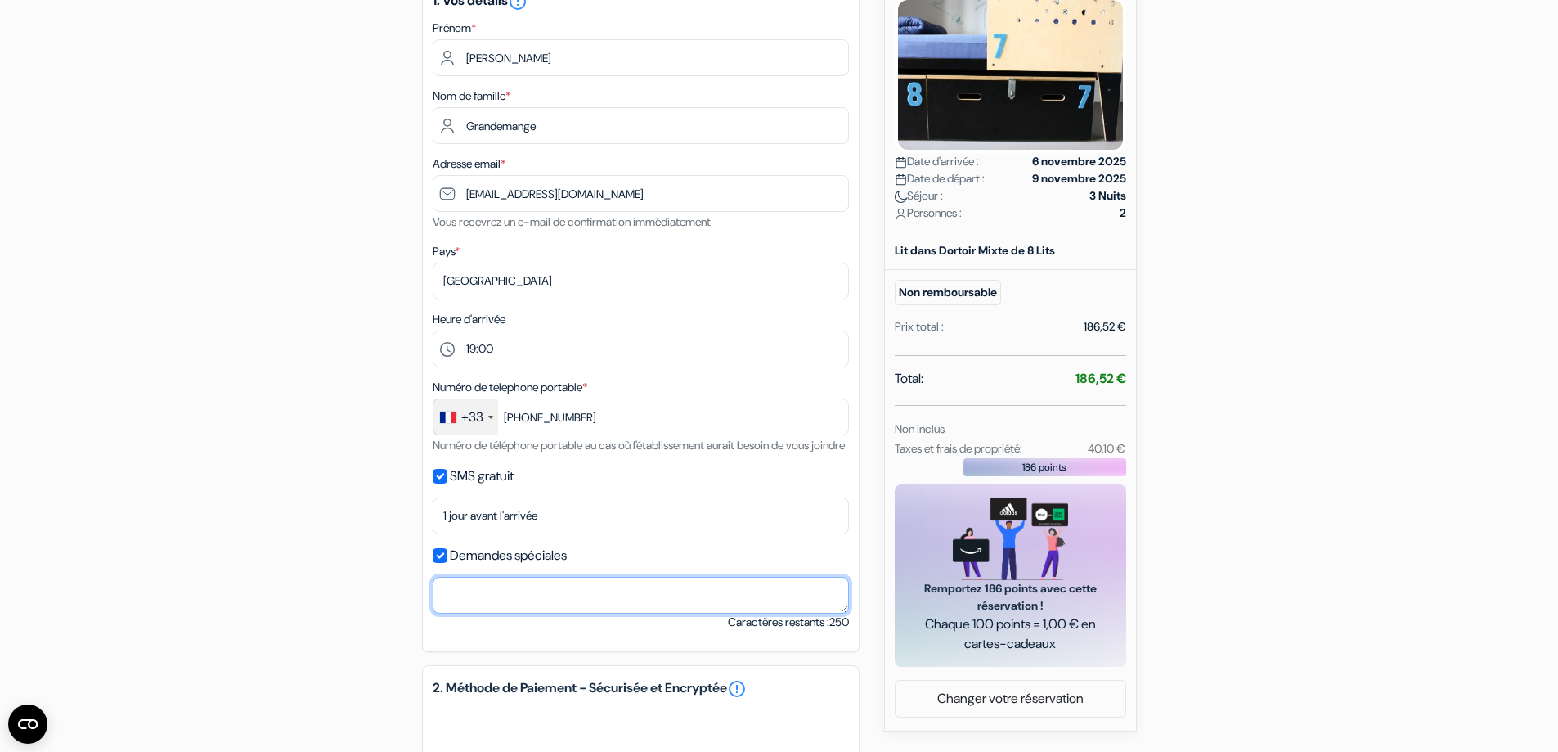
click at [482, 613] on textarea at bounding box center [641, 595] width 416 height 37
click at [406, 597] on div "add_box Auberge Stayokay Amsterdam Oost Timorplein 21, Amsterdam, Pays Bas Déta…" at bounding box center [780, 541] width 1080 height 1276
click at [438, 563] on input "Demandes spéciales" at bounding box center [440, 555] width 15 height 15
checkbox input "false"
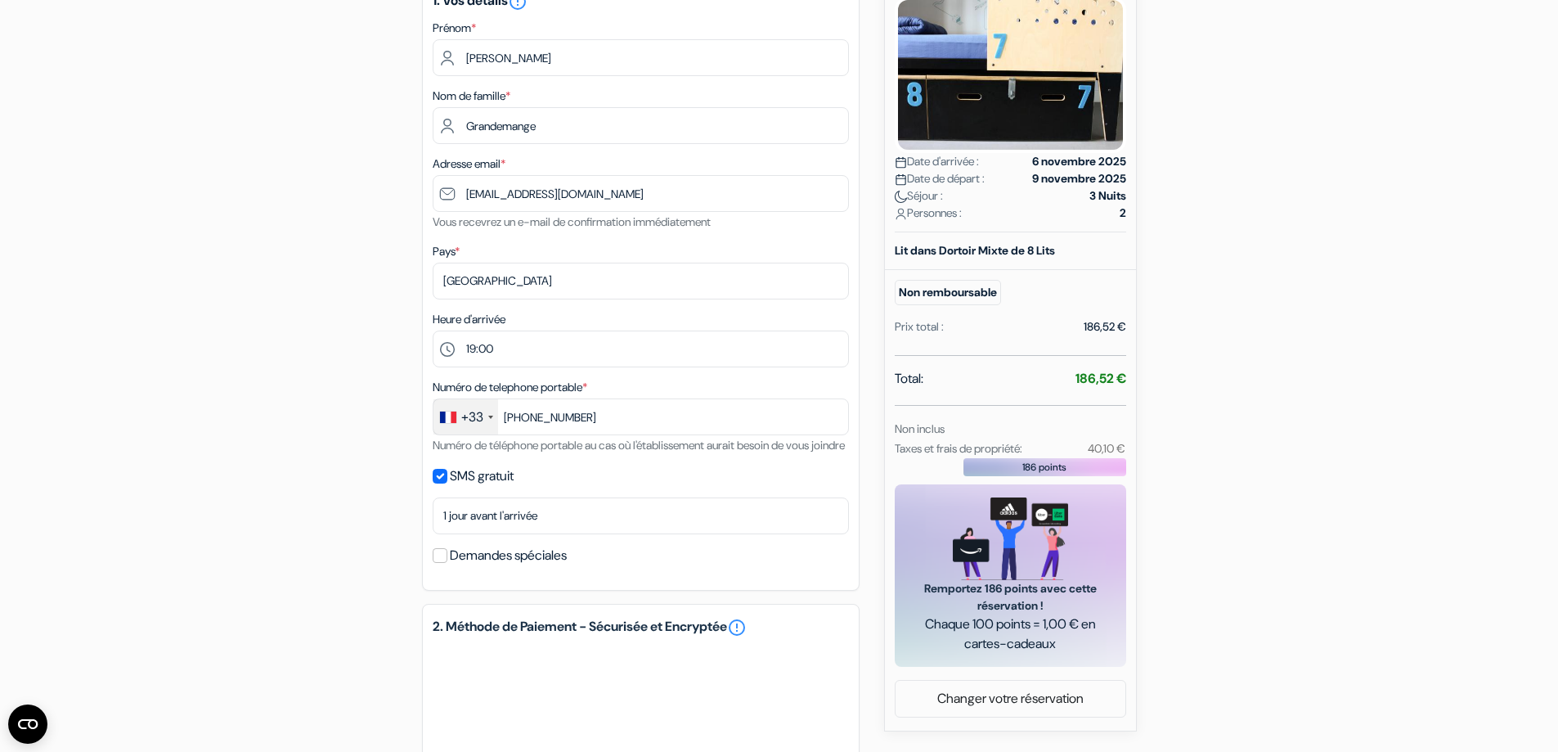
click at [351, 556] on div "add_box Auberge Stayokay Amsterdam Oost Timorplein 21, Amsterdam, Pays Bas Déta…" at bounding box center [780, 510] width 1080 height 1215
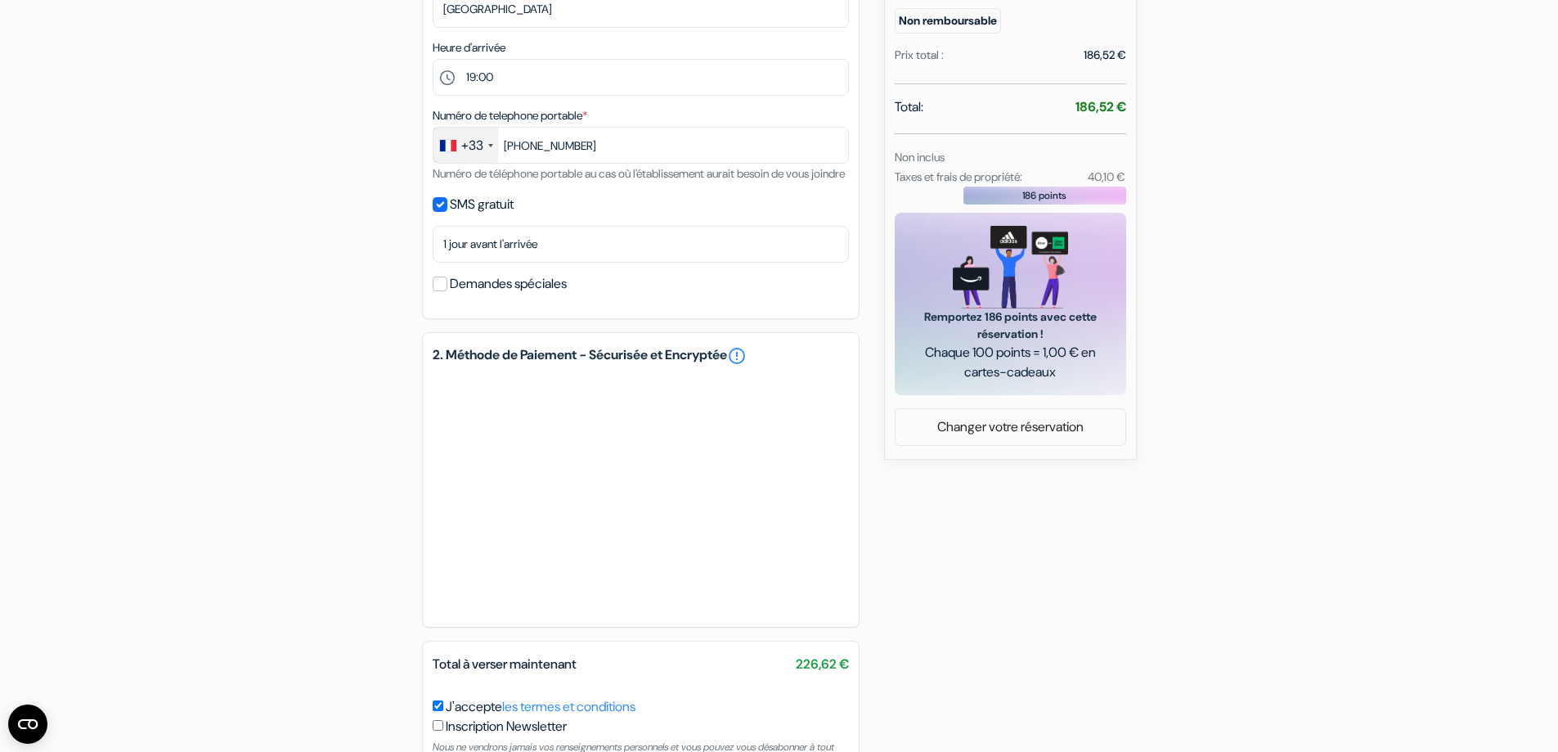
scroll to position [573, 0]
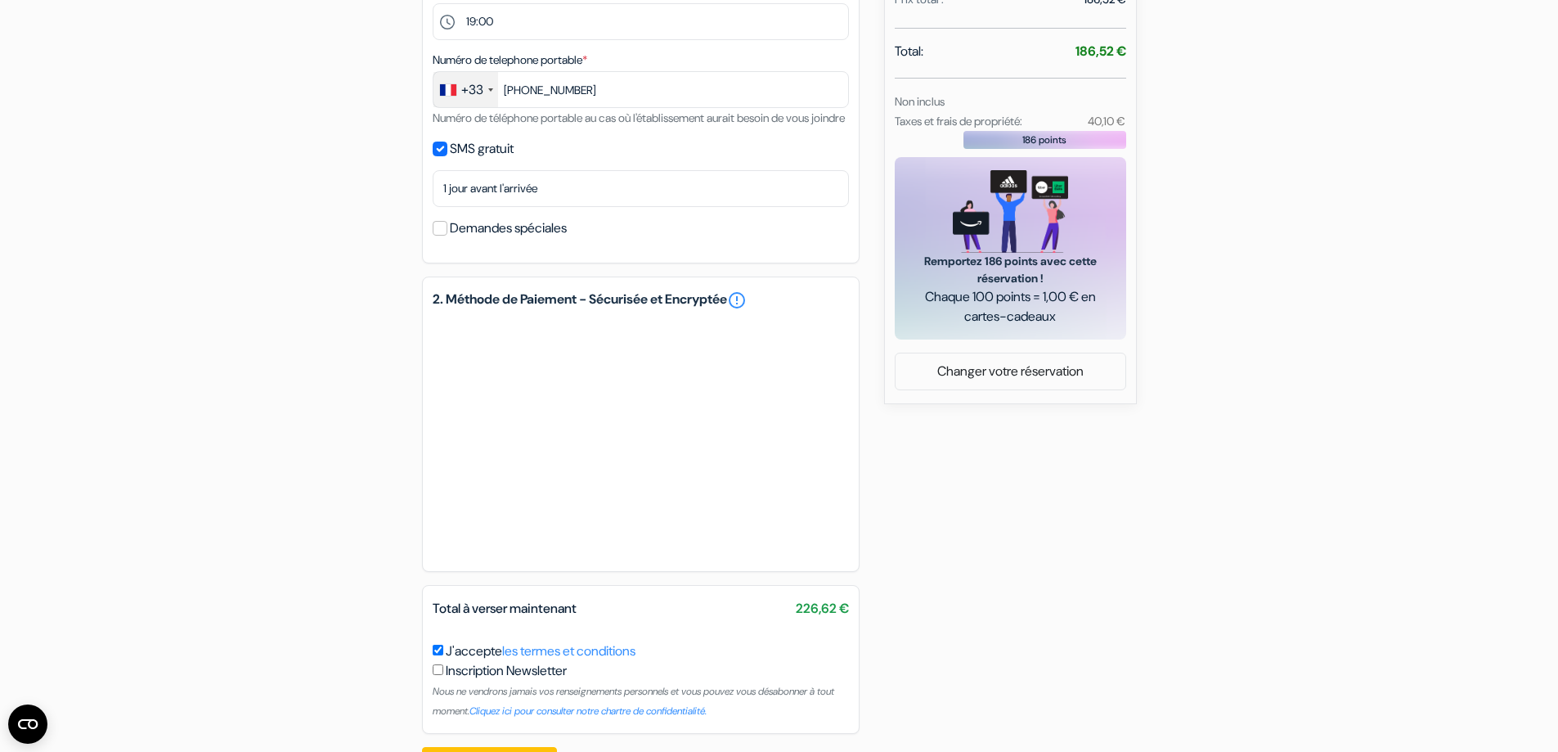
drag, startPoint x: 280, startPoint y: 510, endPoint x: 290, endPoint y: 503, distance: 12.9
click at [284, 507] on div "add_box Auberge Stayokay Amsterdam Oost Timorplein 21, Amsterdam, Pays Bas Déta…" at bounding box center [780, 183] width 1080 height 1215
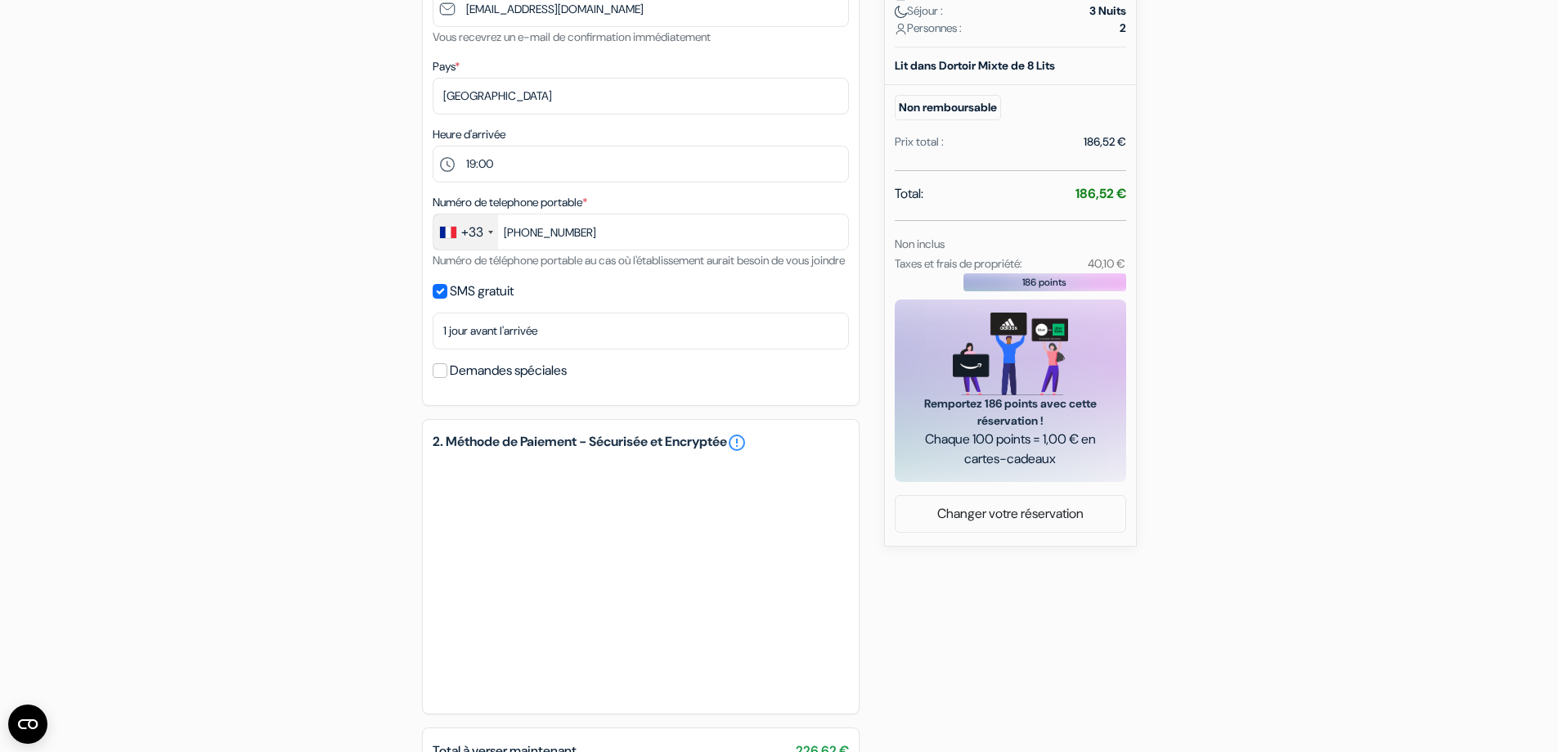
scroll to position [491, 0]
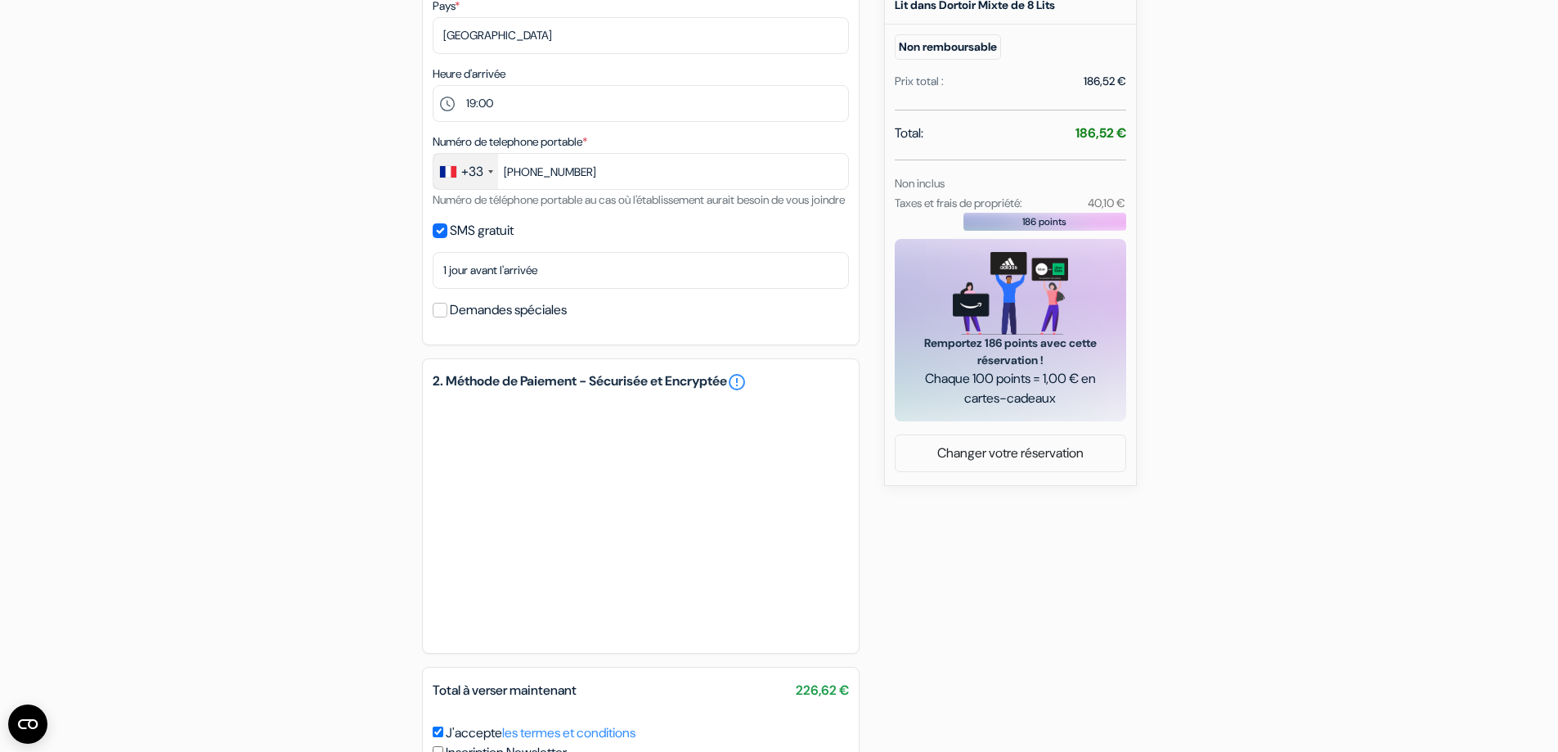
click at [294, 550] on div "add_box Auberge Stayokay Amsterdam Oost Timorplein 21, Amsterdam, Pays Bas Déta…" at bounding box center [780, 265] width 1080 height 1215
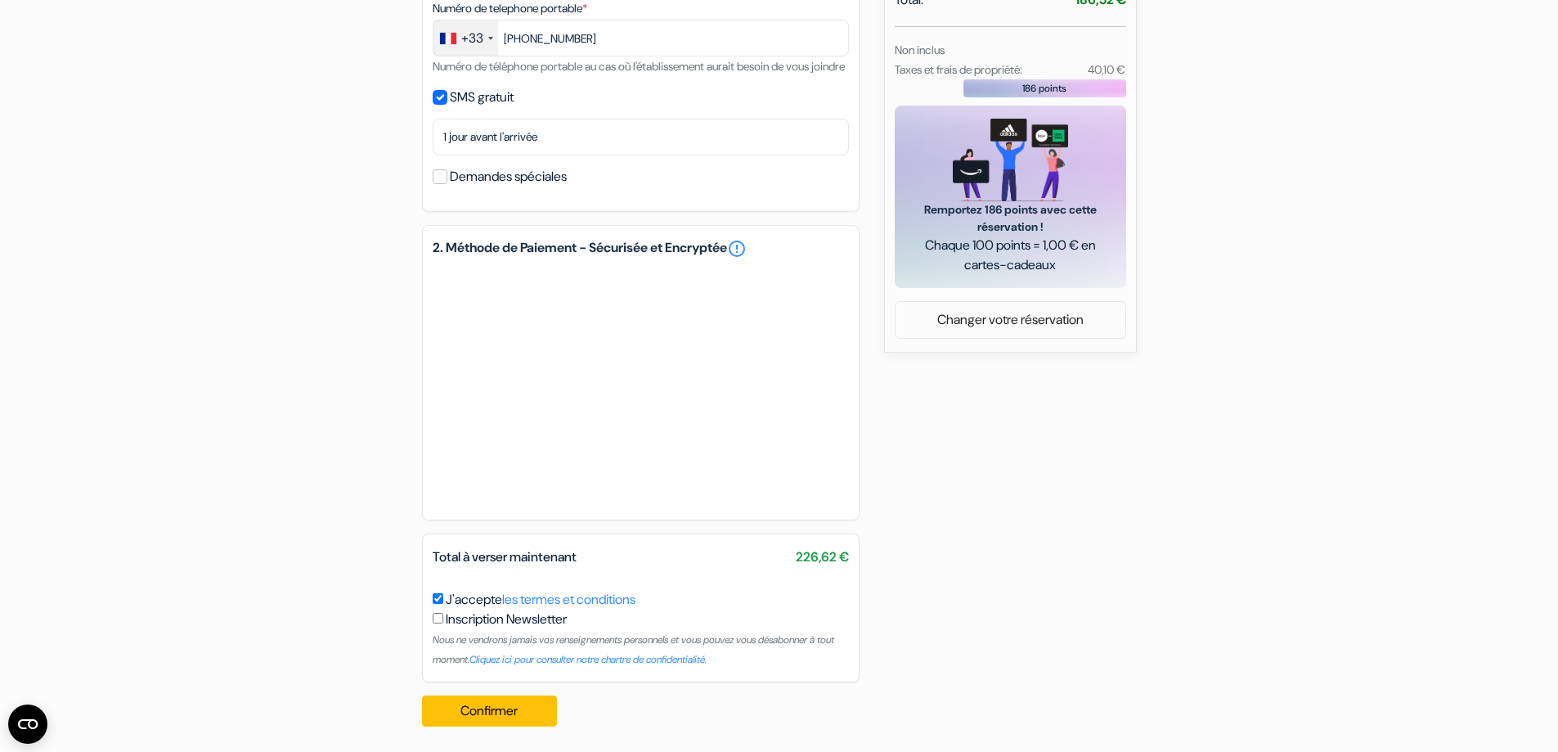
scroll to position [648, 0]
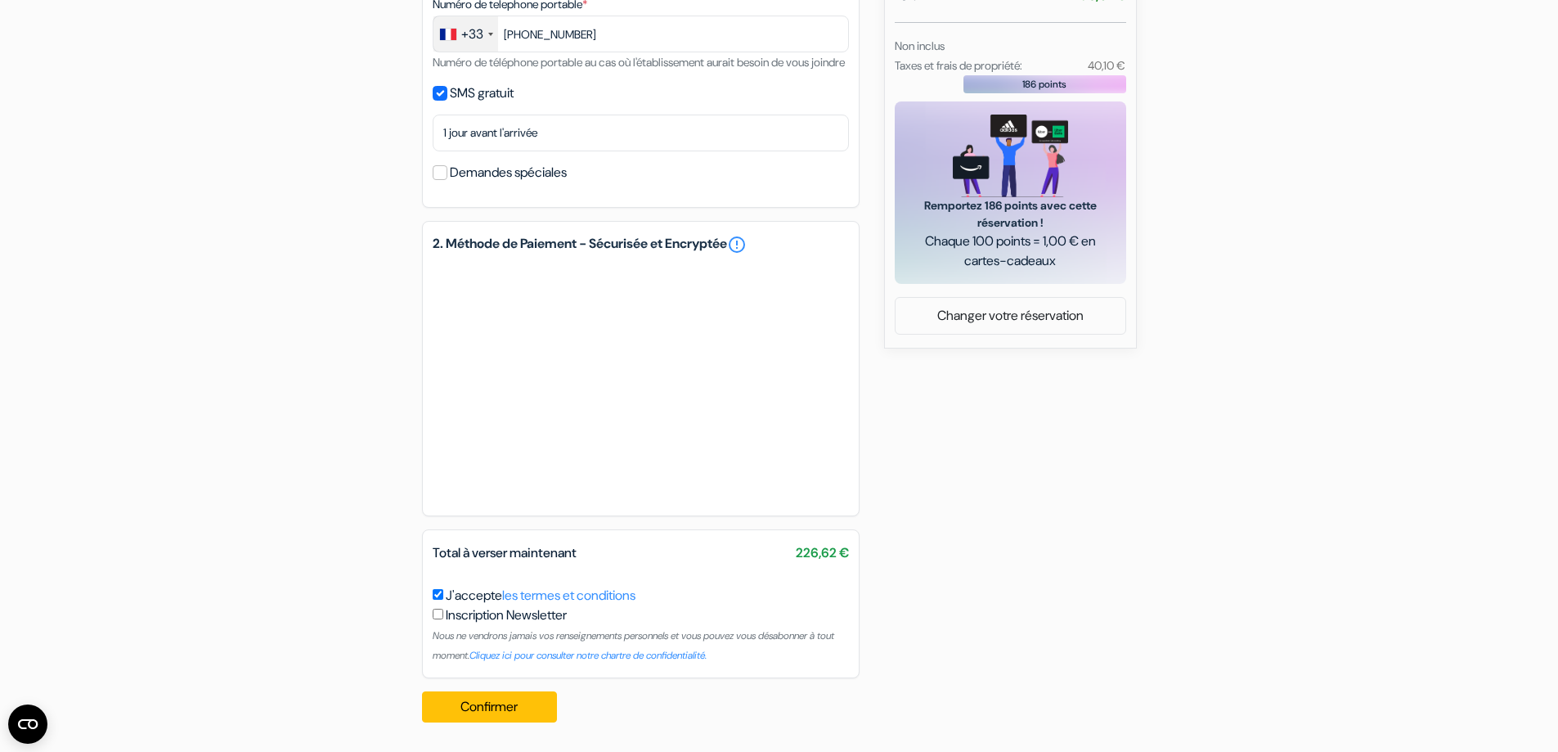
click at [263, 466] on div "add_box Auberge Stayokay Amsterdam Oost Timorplein 21, Amsterdam, Pays Bas Déta…" at bounding box center [780, 128] width 1080 height 1215
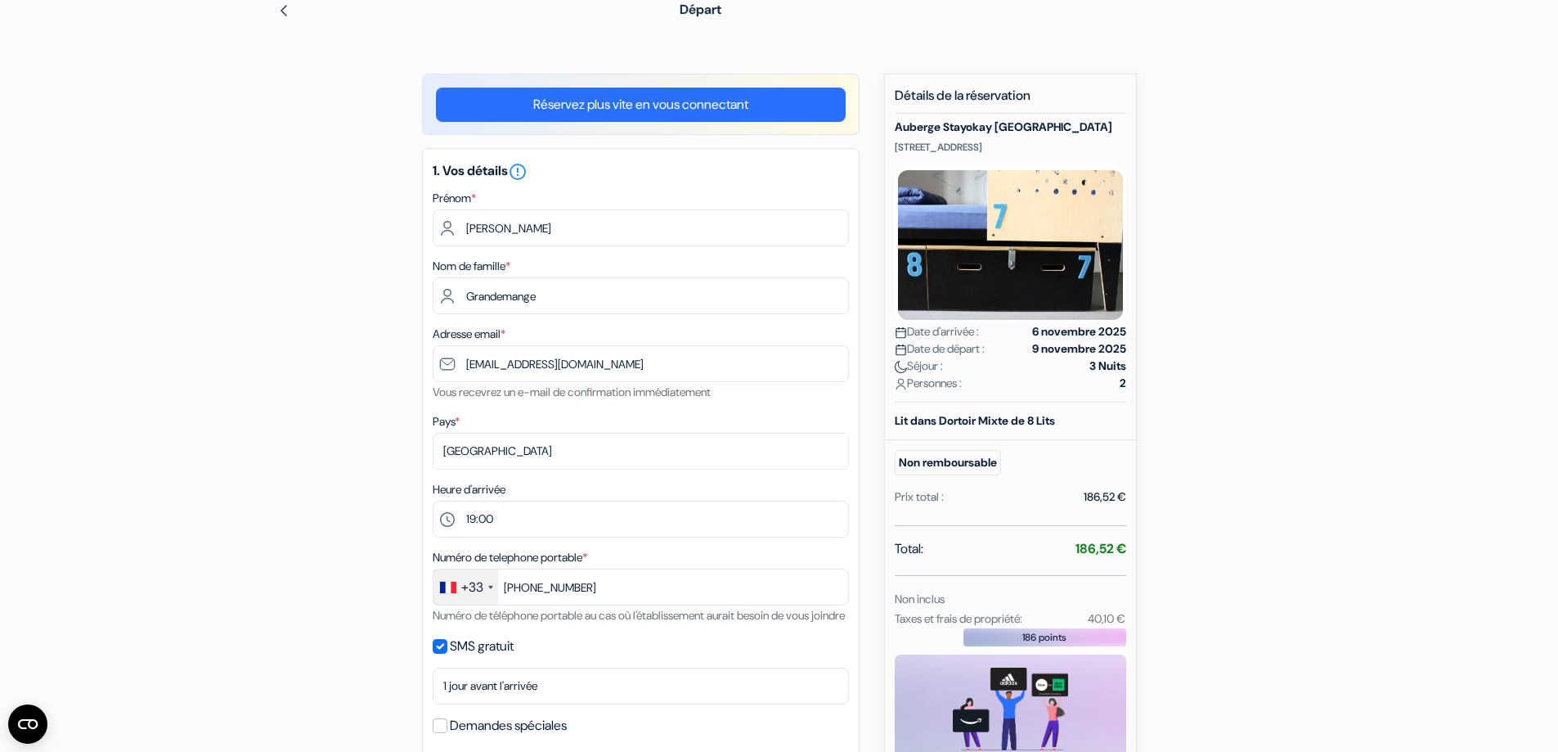
scroll to position [0, 0]
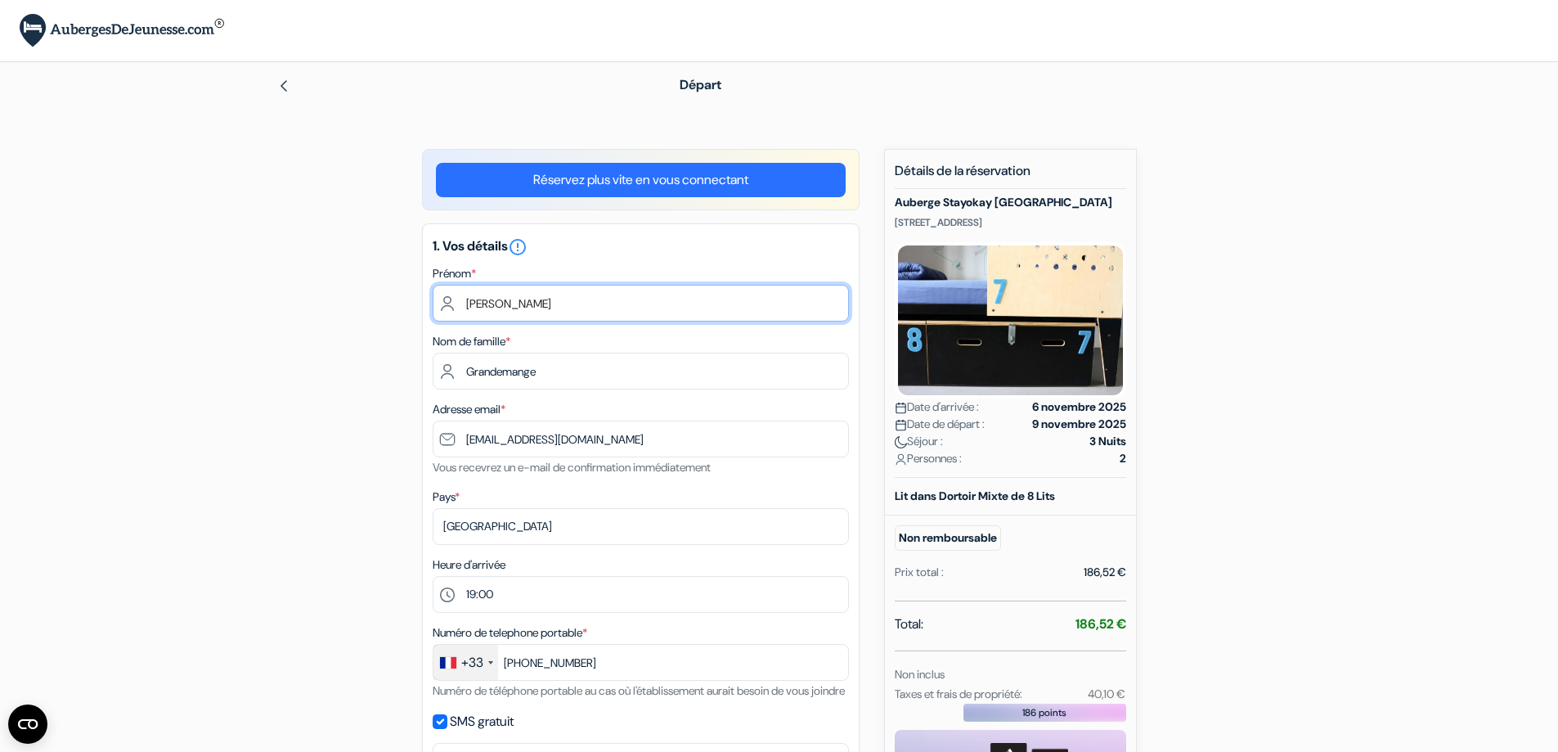
drag, startPoint x: 533, startPoint y: 301, endPoint x: 528, endPoint y: 311, distance: 11.4
click at [528, 310] on input "Alexis" at bounding box center [641, 303] width 416 height 37
drag, startPoint x: 347, startPoint y: 300, endPoint x: 366, endPoint y: 303, distance: 19.9
click at [347, 300] on div "add_box Auberge Stayokay Amsterdam Oost Timorplein 21, Amsterdam, Pays Bas Déta…" at bounding box center [780, 756] width 1080 height 1215
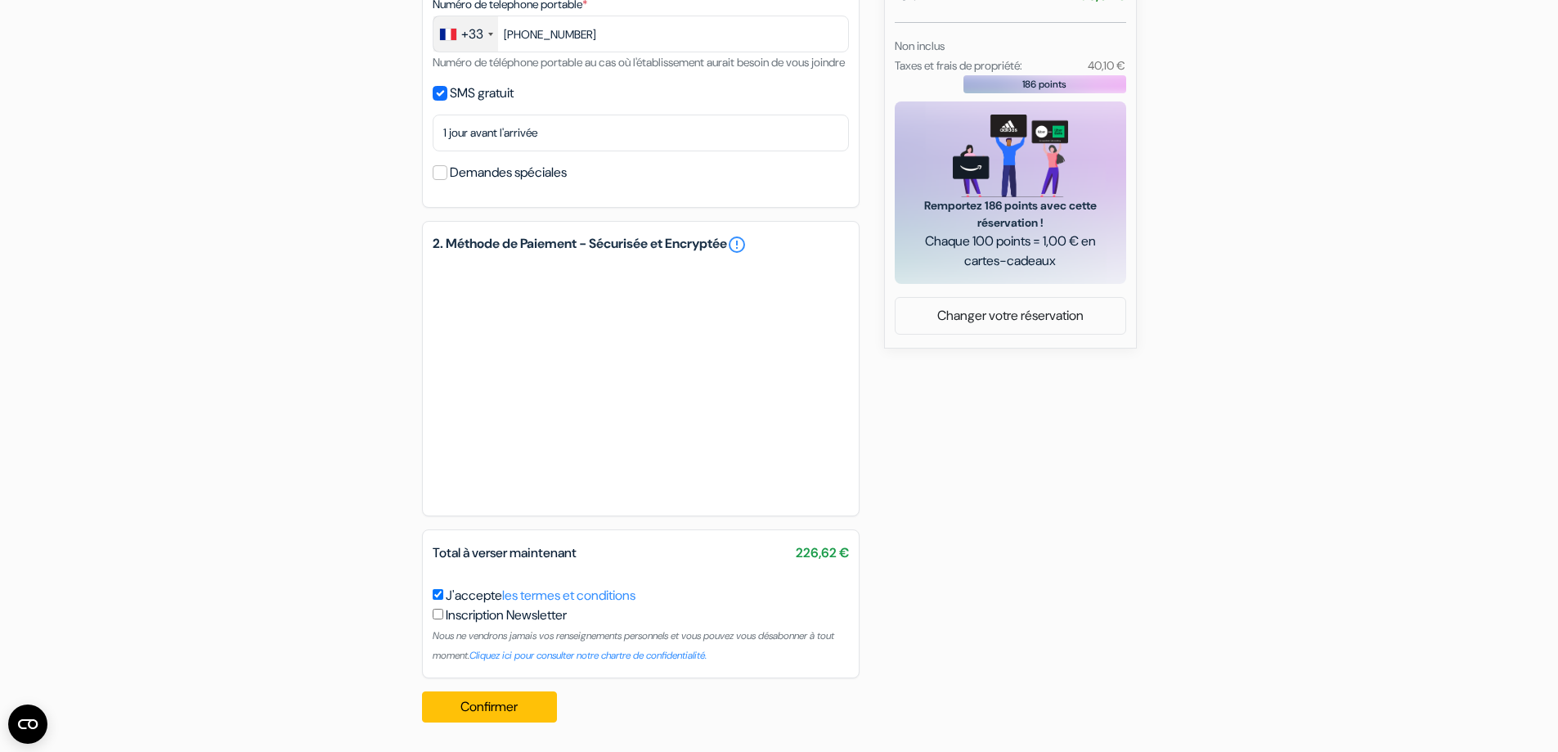
scroll to position [648, 0]
click at [514, 700] on button "Confirmer Loading..." at bounding box center [490, 706] width 136 height 31
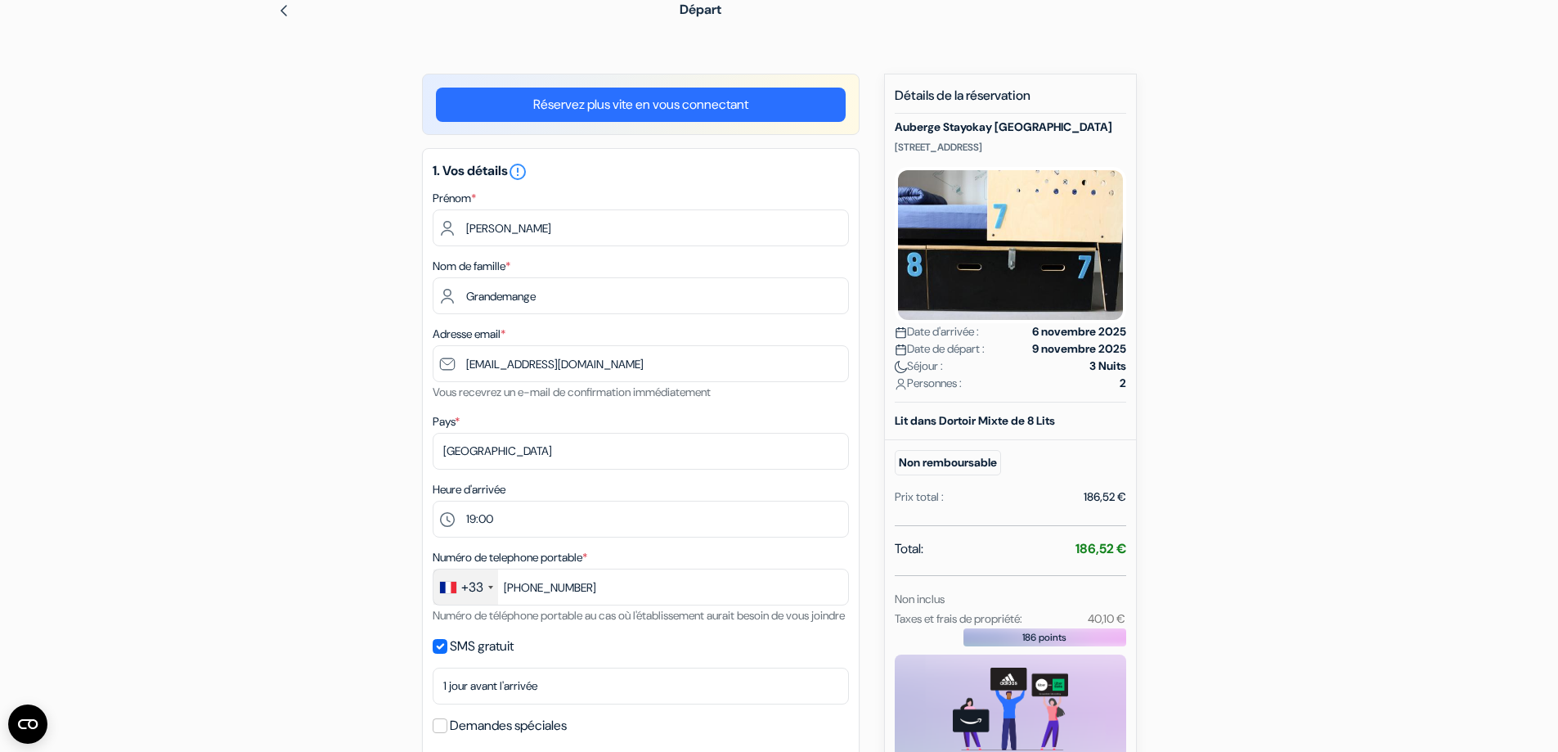
scroll to position [0, 0]
